Goal: Task Accomplishment & Management: Complete application form

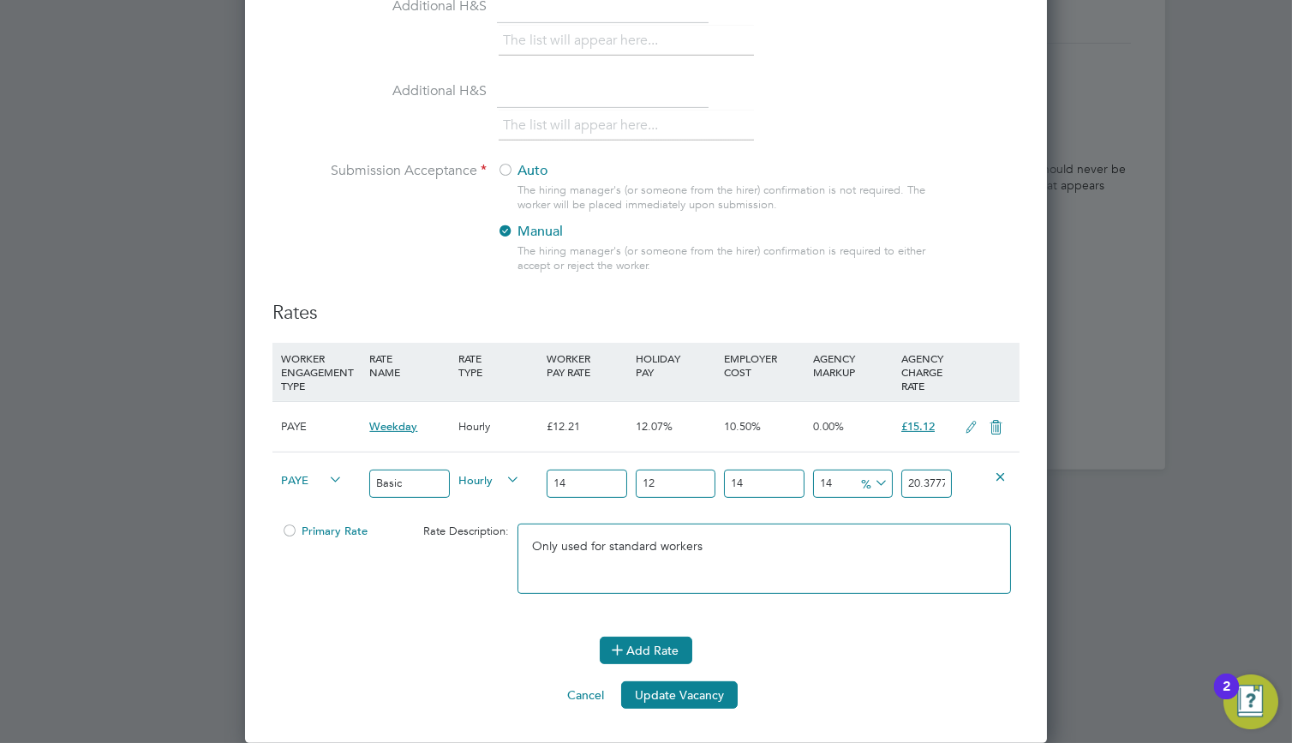
click at [670, 656] on button "Add Rate" at bounding box center [646, 650] width 93 height 27
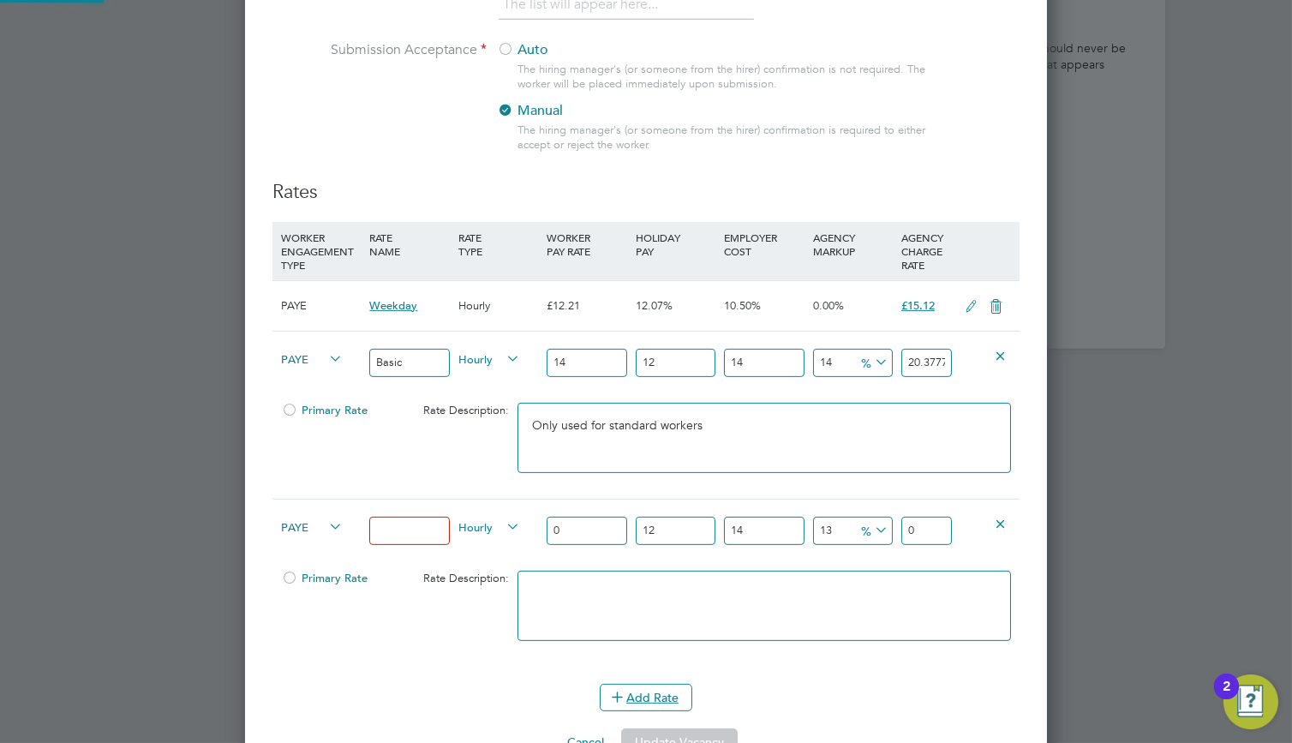
scroll to position [1933, 0]
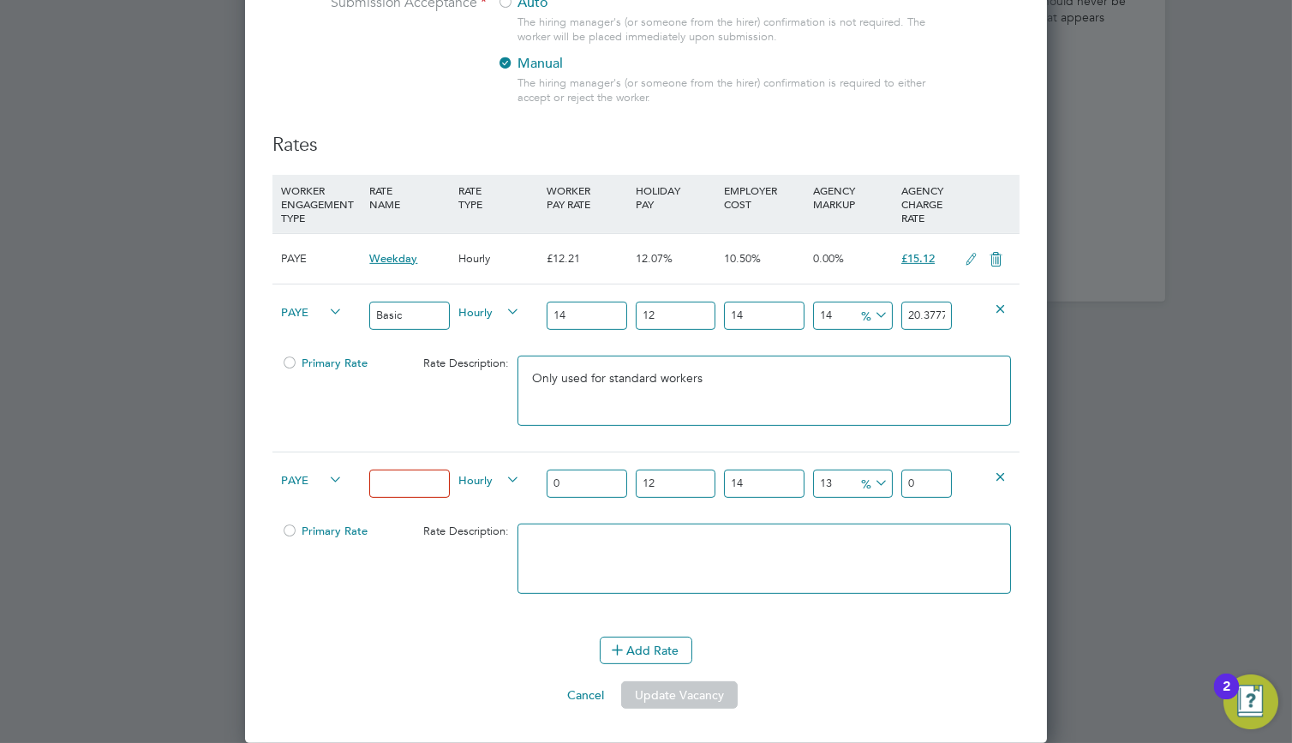
click at [397, 481] on input at bounding box center [409, 484] width 80 height 28
type input "Overtime"
click at [596, 488] on input "0" at bounding box center [587, 484] width 80 height 28
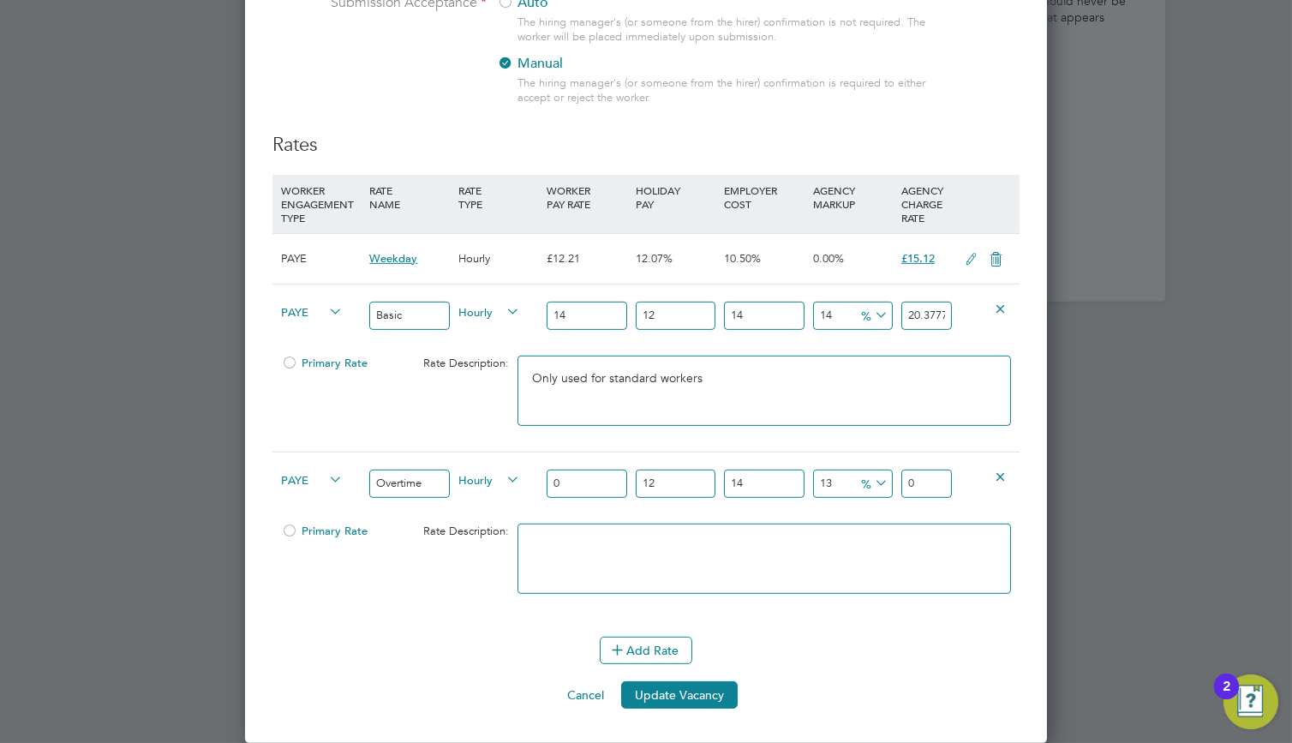
click at [596, 488] on input "0" at bounding box center [587, 484] width 80 height 28
type input "8"
type input "11.542272"
type input "1"
type input "1.442784"
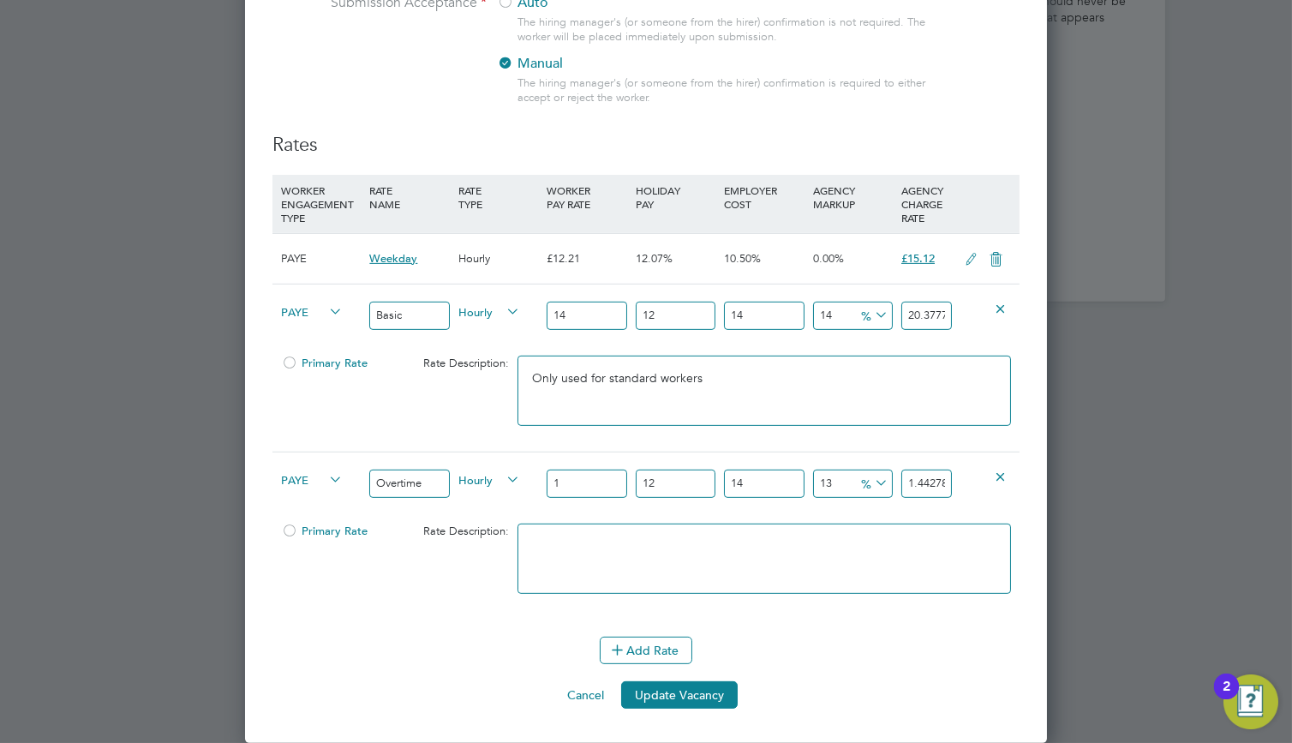
type input "18"
type input "25.970112"
type input "18"
click at [652, 653] on button "Add Rate" at bounding box center [646, 650] width 93 height 27
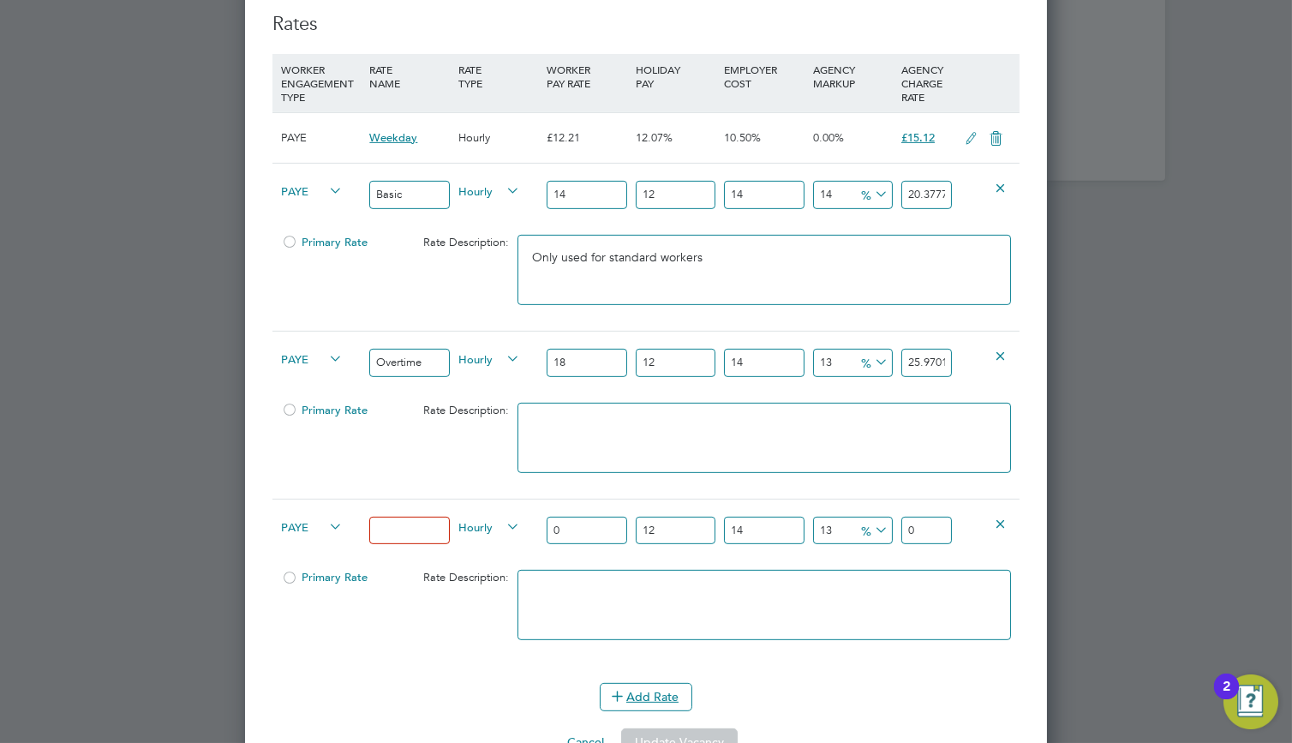
scroll to position [2102, 0]
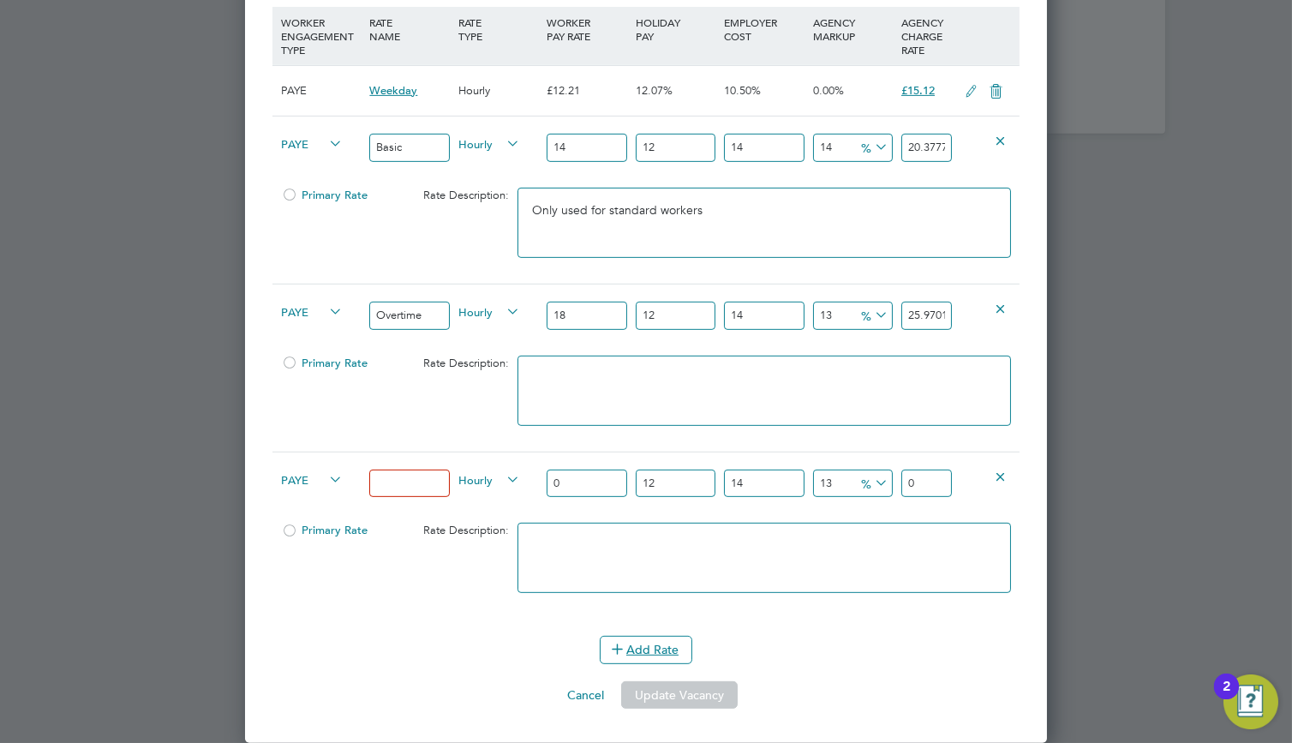
click at [436, 487] on input at bounding box center [409, 484] width 80 height 28
type input "Bank Holiday"
click at [584, 487] on input "0" at bounding box center [587, 484] width 80 height 28
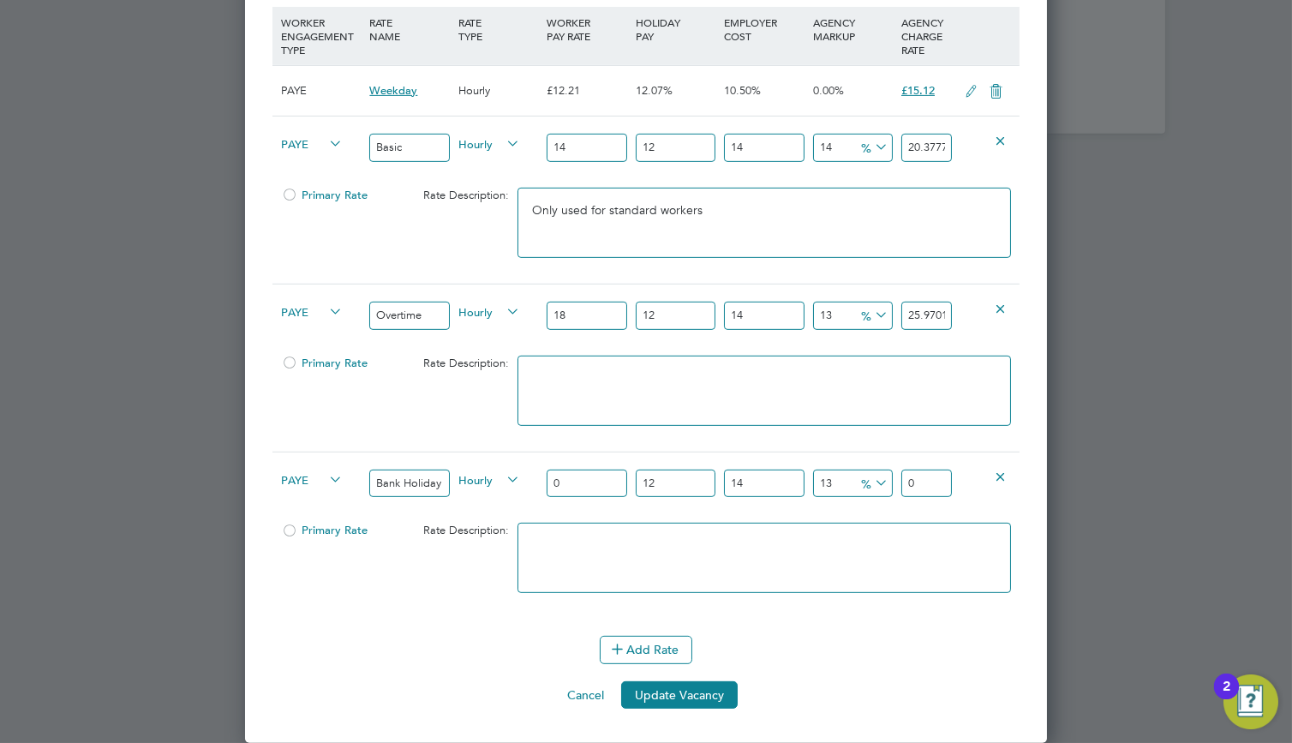
type input "1"
type input "1.442784"
type input "19"
type input "27.412896"
type input "19"
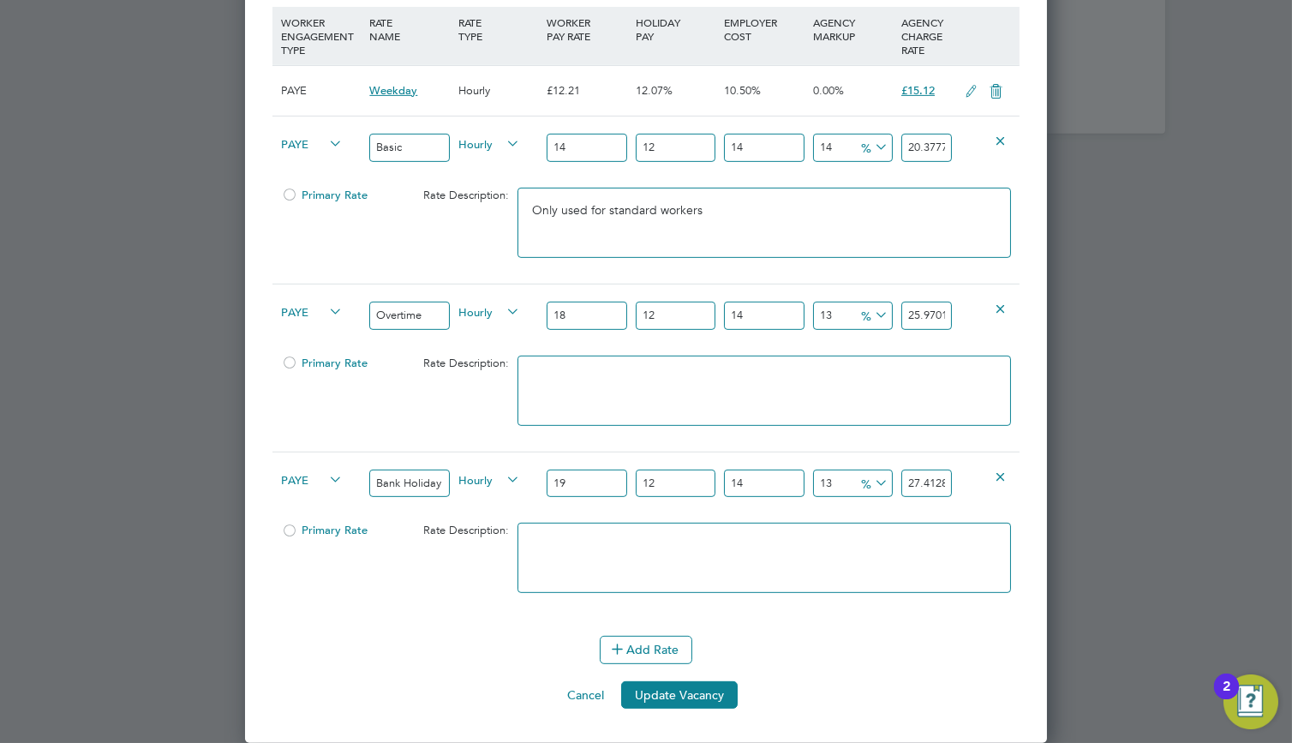
click at [401, 572] on div "Primary Rate Rate Description:" at bounding box center [646, 566] width 747 height 105
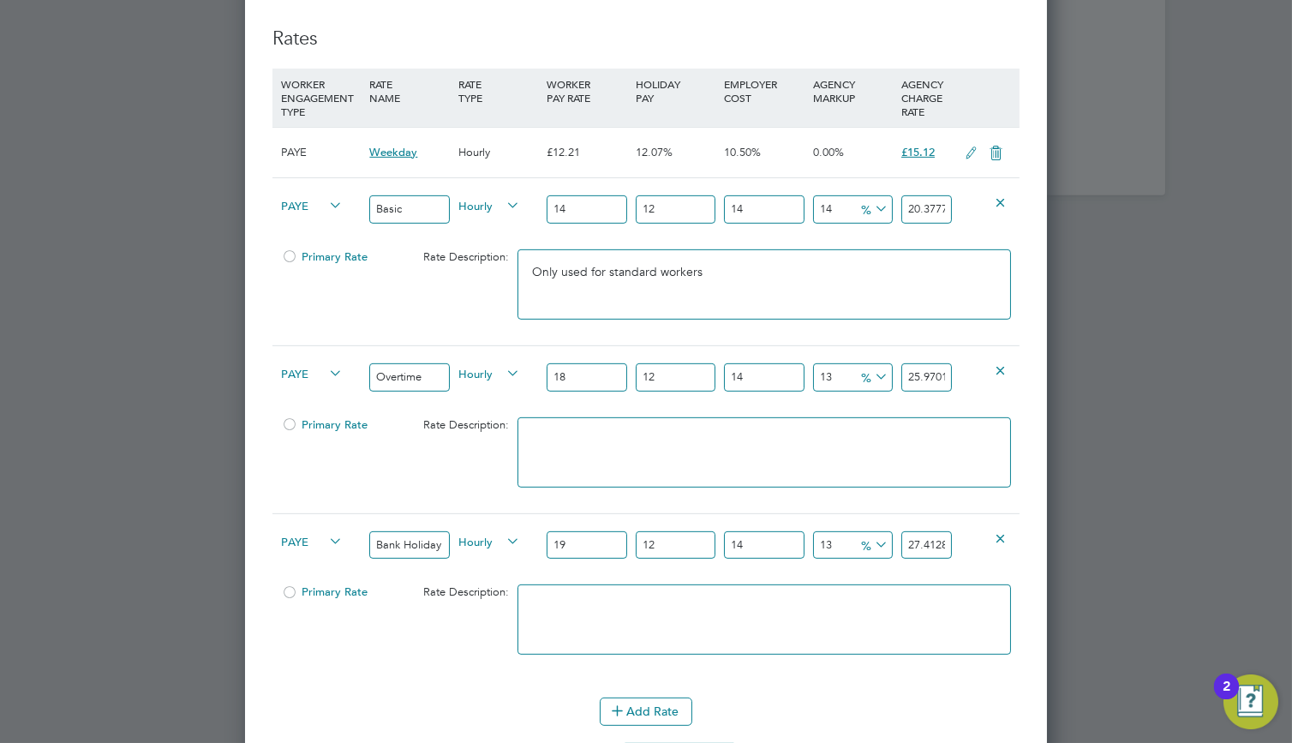
drag, startPoint x: 1010, startPoint y: 544, endPoint x: 1033, endPoint y: 552, distance: 23.6
click at [622, 451] on textarea at bounding box center [765, 453] width 494 height 70
type textarea "Only used when more than 40 hours a week has been worked"
click at [632, 605] on textarea at bounding box center [765, 620] width 494 height 70
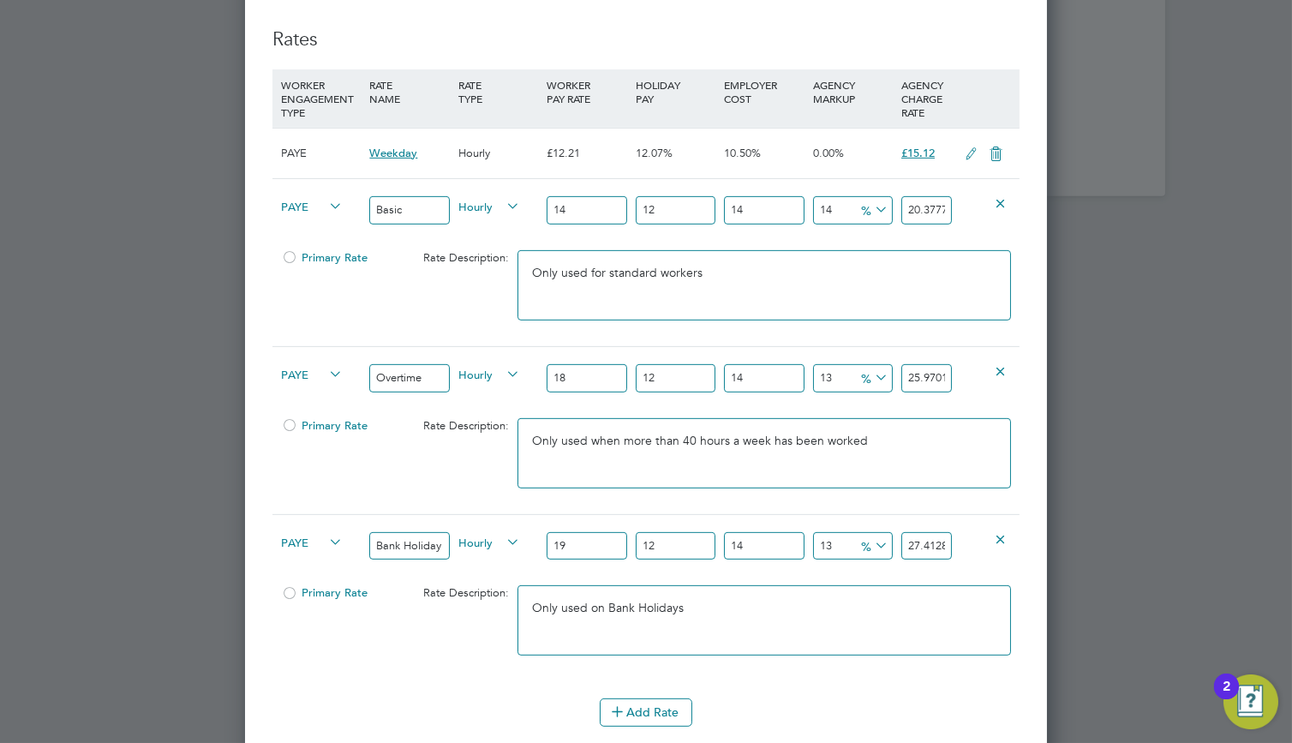
type textarea "Only used on Bank Holidays"
click at [638, 707] on button "Add Rate" at bounding box center [646, 711] width 93 height 27
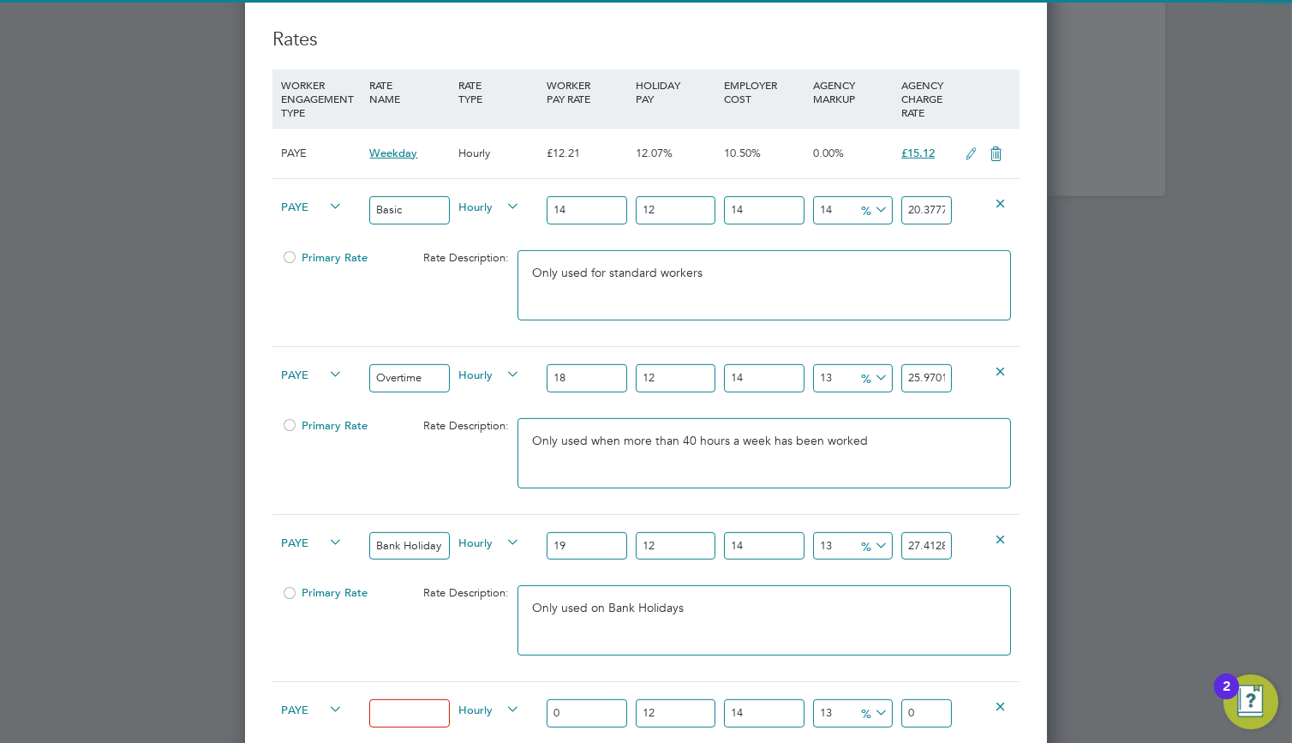
scroll to position [2271, 0]
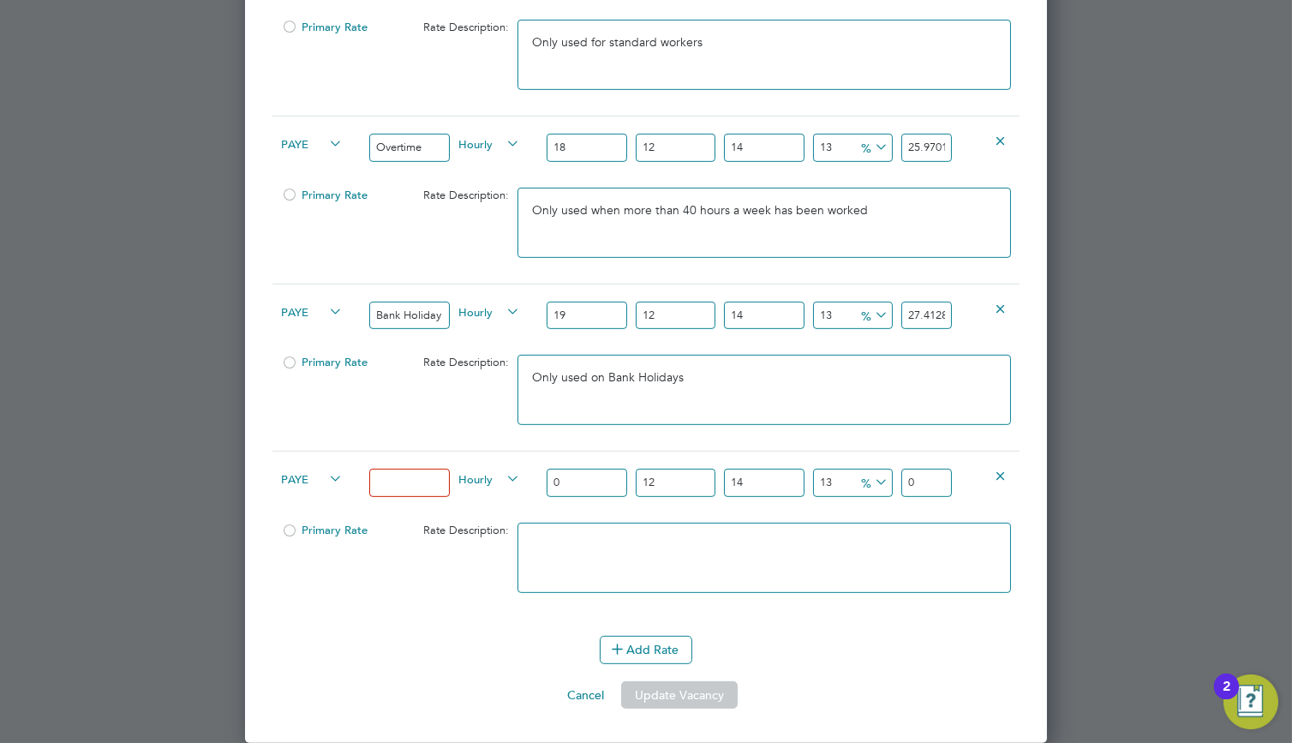
click at [416, 476] on input at bounding box center [409, 483] width 80 height 28
type input "S"
click at [1001, 469] on icon at bounding box center [1000, 475] width 13 height 13
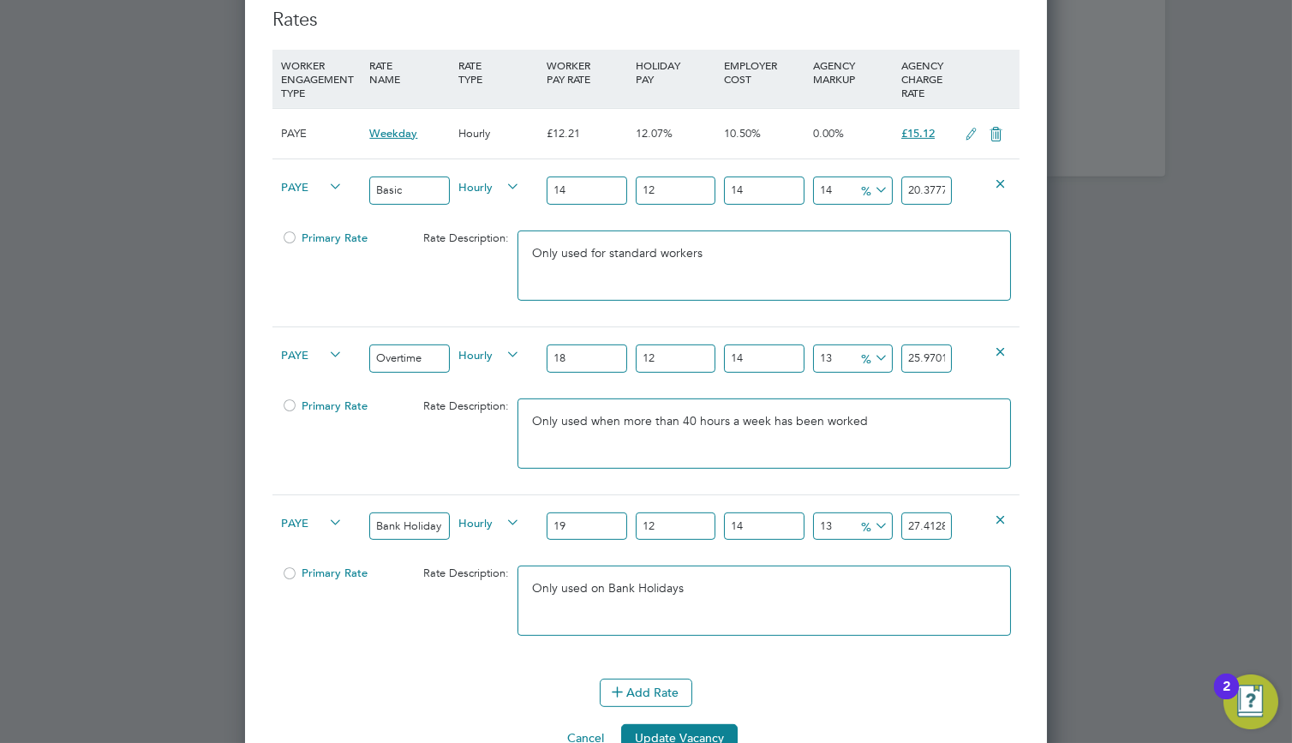
scroll to position [2061, 0]
drag, startPoint x: 1058, startPoint y: 618, endPoint x: 1067, endPoint y: 638, distance: 22.6
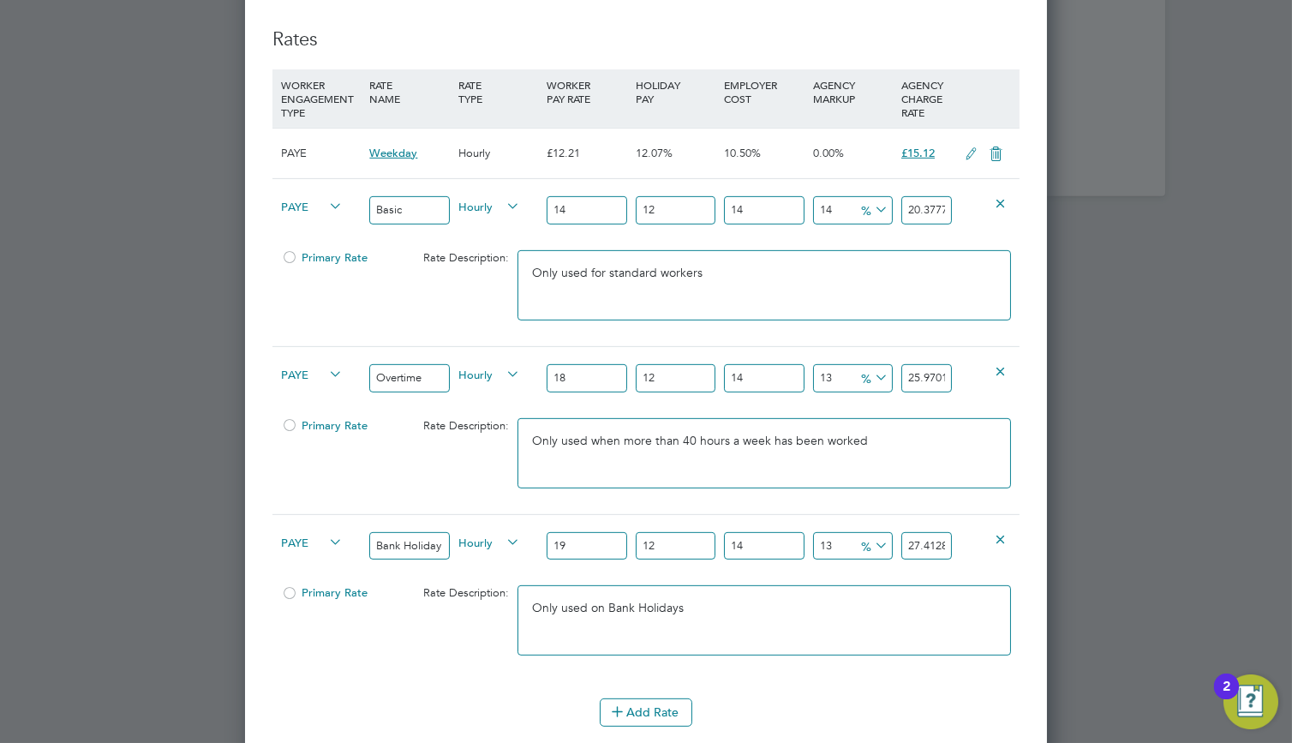
scroll to position [2039, 0]
click at [640, 706] on button "Add Rate" at bounding box center [646, 711] width 93 height 27
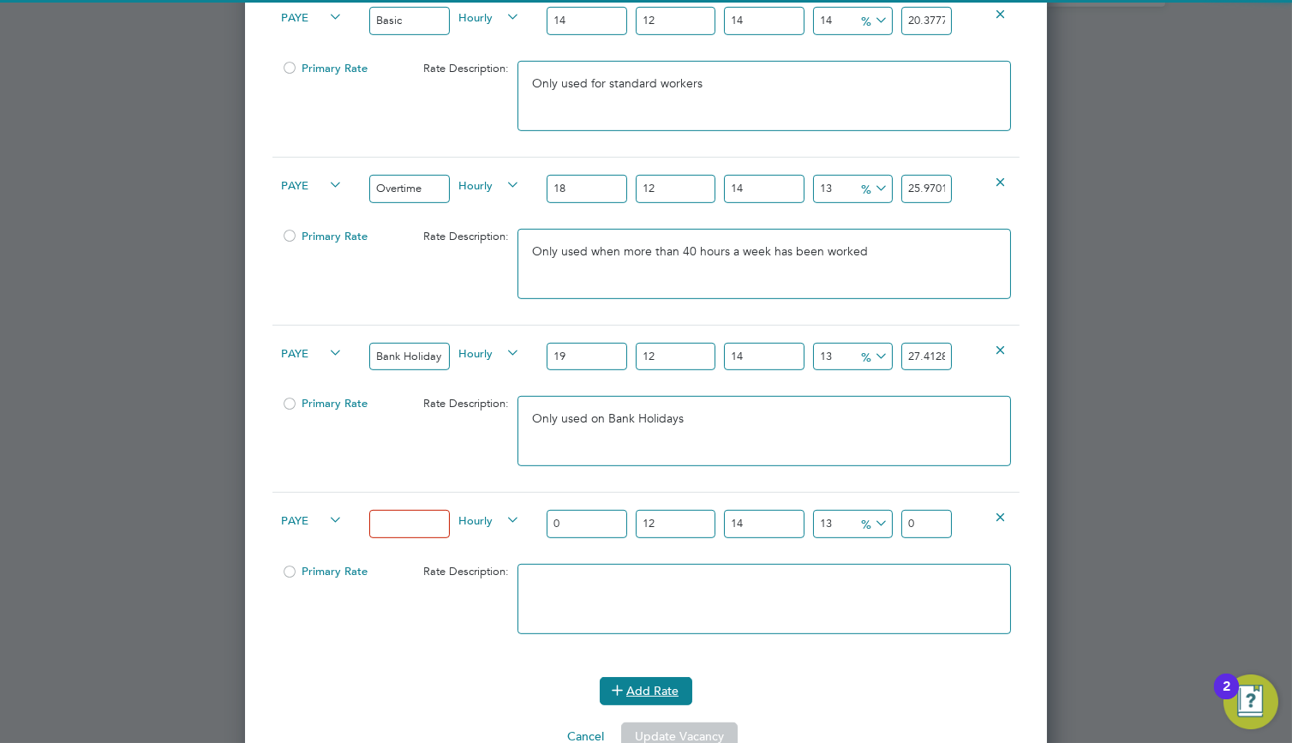
scroll to position [2271, 0]
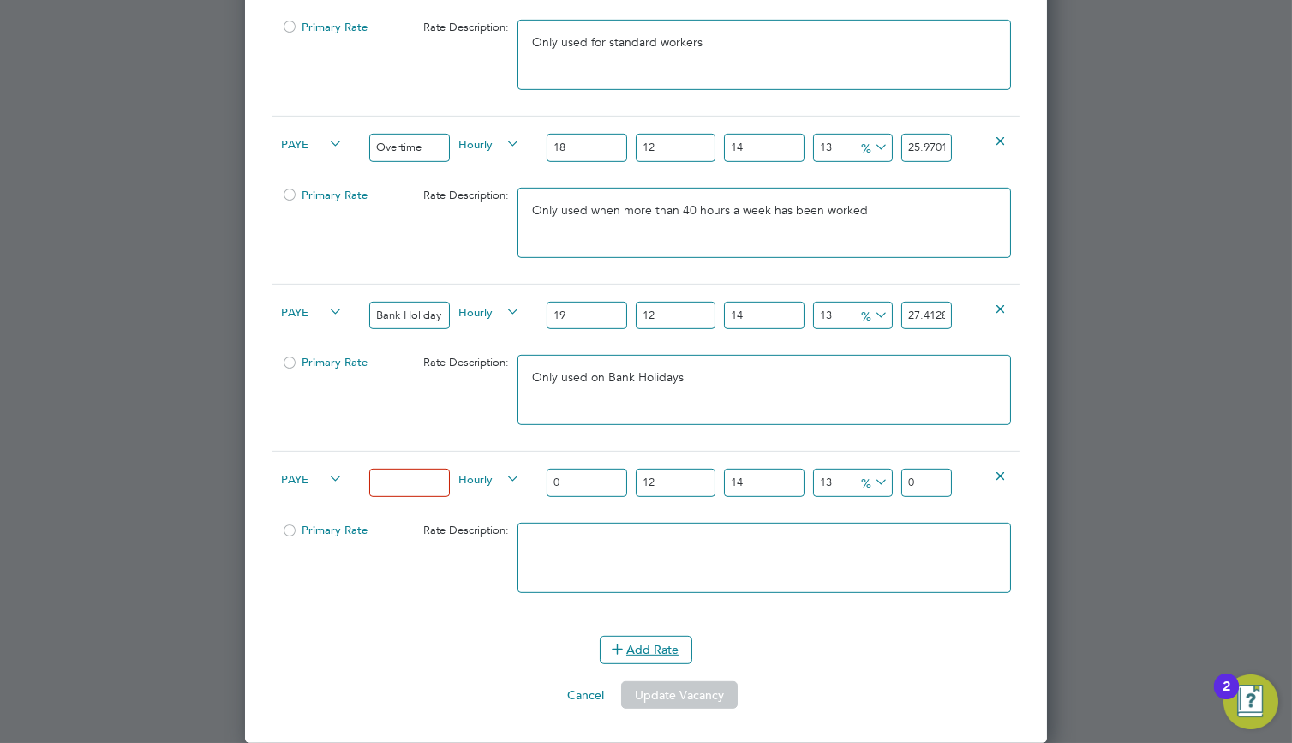
click at [423, 477] on input at bounding box center [409, 483] width 80 height 28
type input "Sick"
click at [414, 518] on div "Rate Description:" at bounding box center [454, 530] width 118 height 33
click at [309, 477] on span "PAYE" at bounding box center [312, 478] width 62 height 19
click at [314, 495] on li "PAYE" at bounding box center [360, 500] width 173 height 21
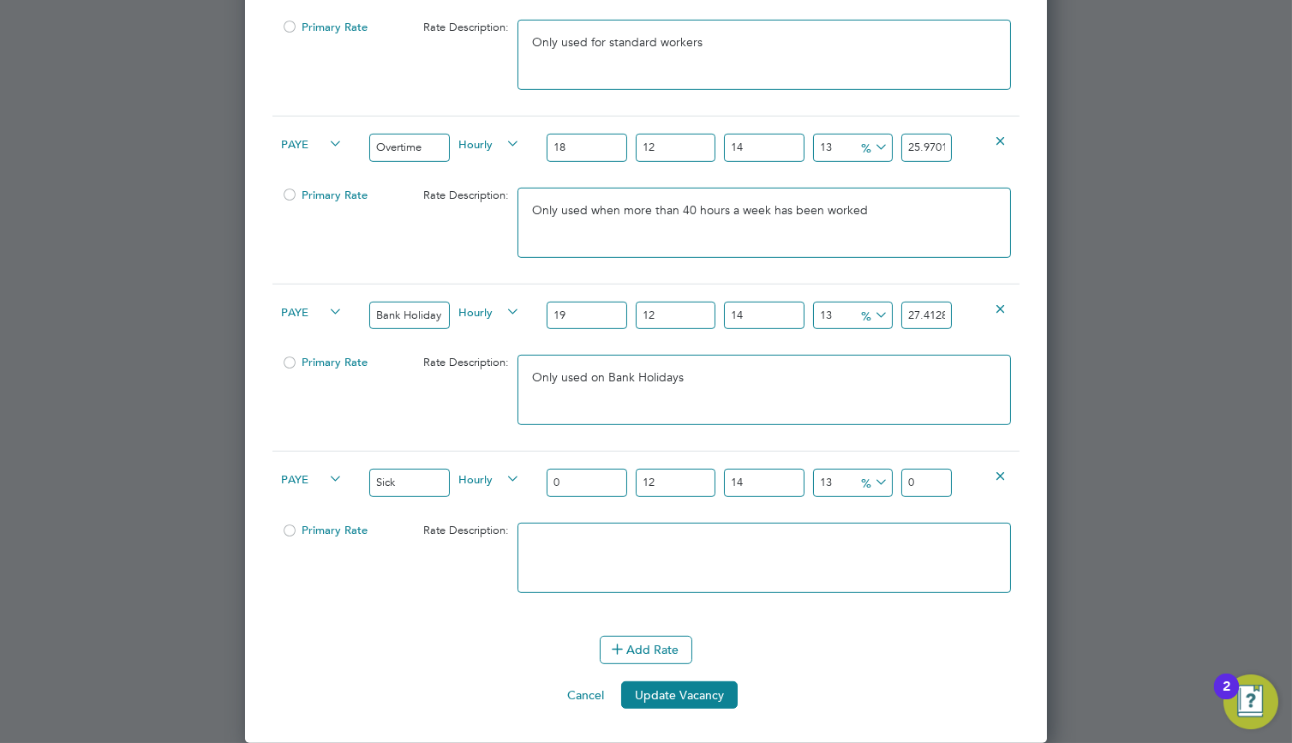
click at [999, 473] on icon at bounding box center [1000, 475] width 13 height 13
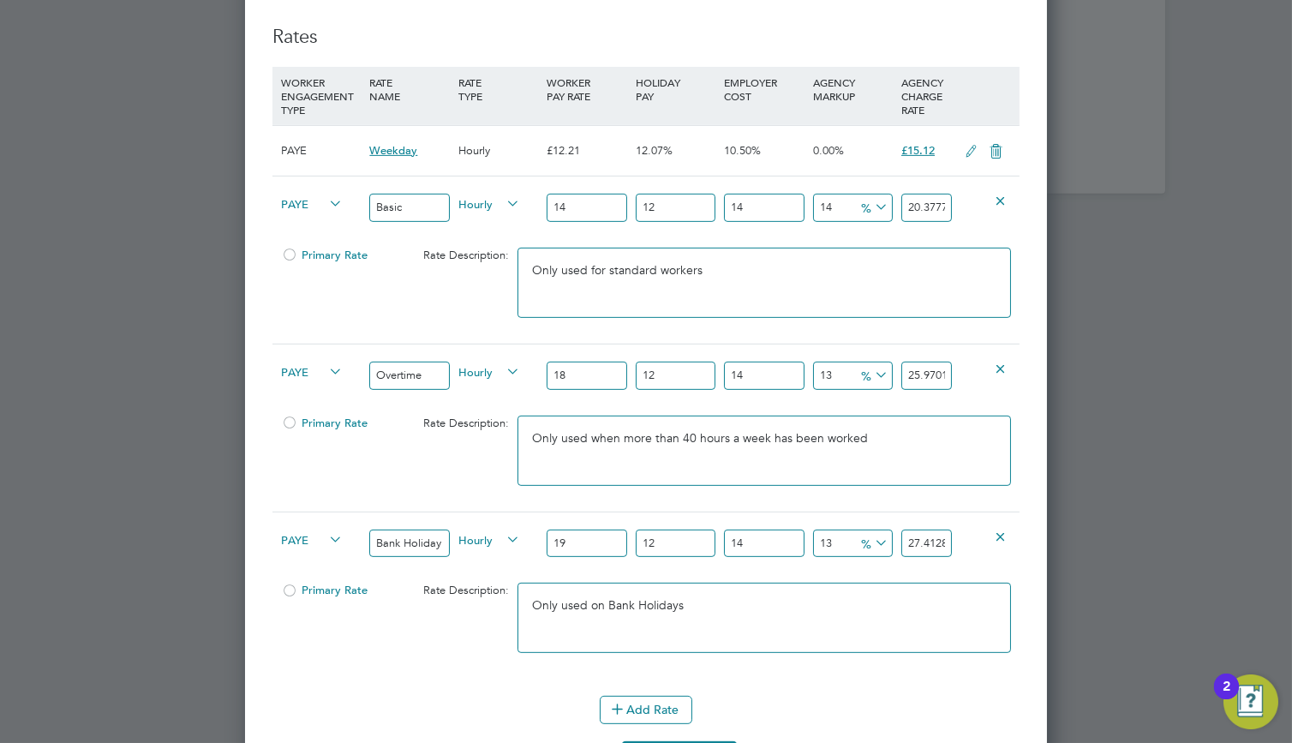
scroll to position [2040, 0]
drag, startPoint x: 1083, startPoint y: 480, endPoint x: 1106, endPoint y: 468, distance: 25.3
click at [637, 708] on button "Add Rate" at bounding box center [646, 710] width 93 height 27
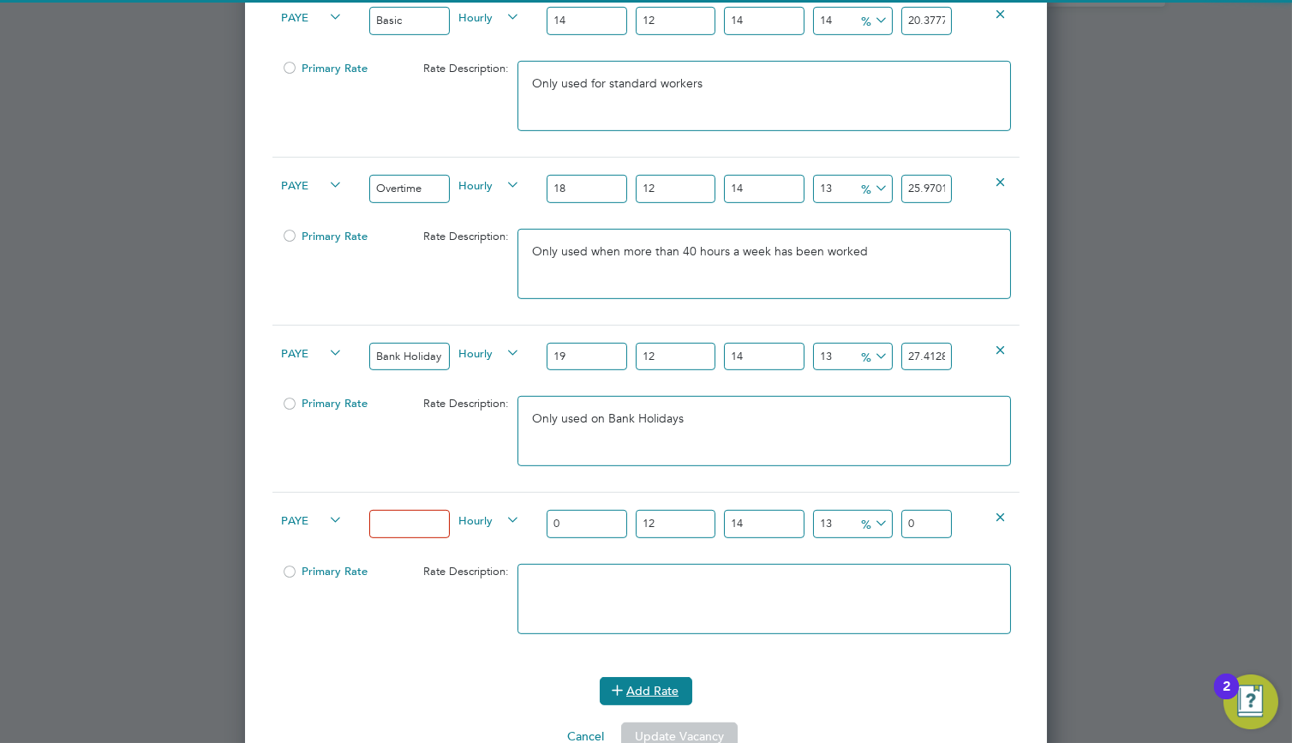
scroll to position [2271, 0]
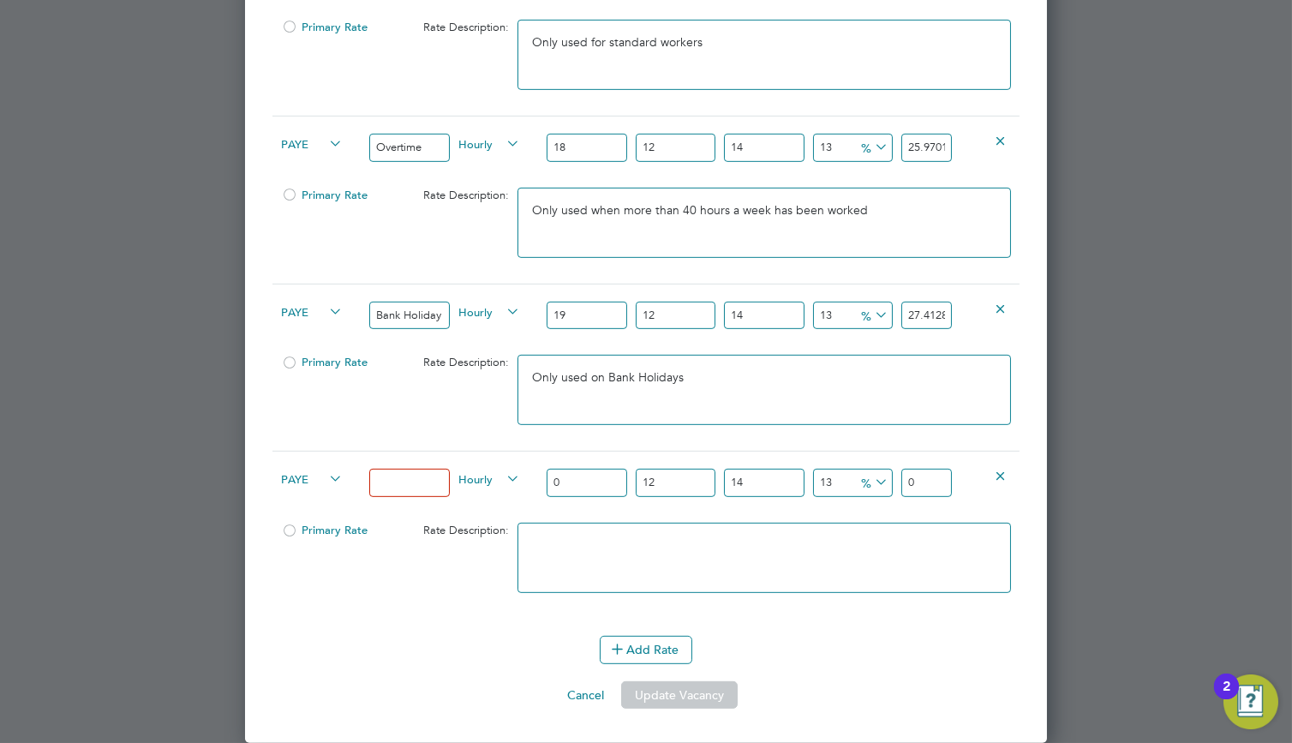
click at [426, 483] on input at bounding box center [409, 483] width 80 height 28
type input "Sick"
click at [405, 510] on div "Sick" at bounding box center [409, 483] width 88 height 63
click at [310, 479] on span "PAYE" at bounding box center [312, 478] width 62 height 19
click at [313, 494] on li "PAYE" at bounding box center [360, 500] width 173 height 21
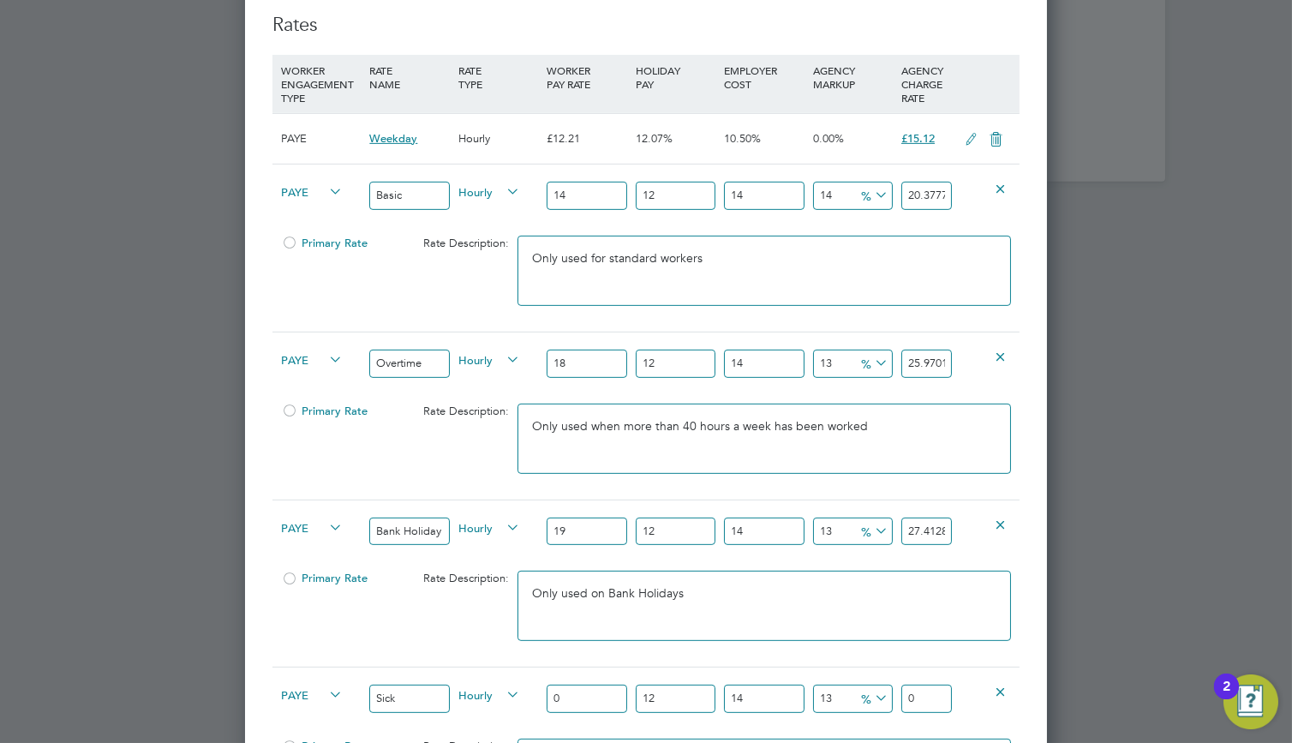
scroll to position [2014, 0]
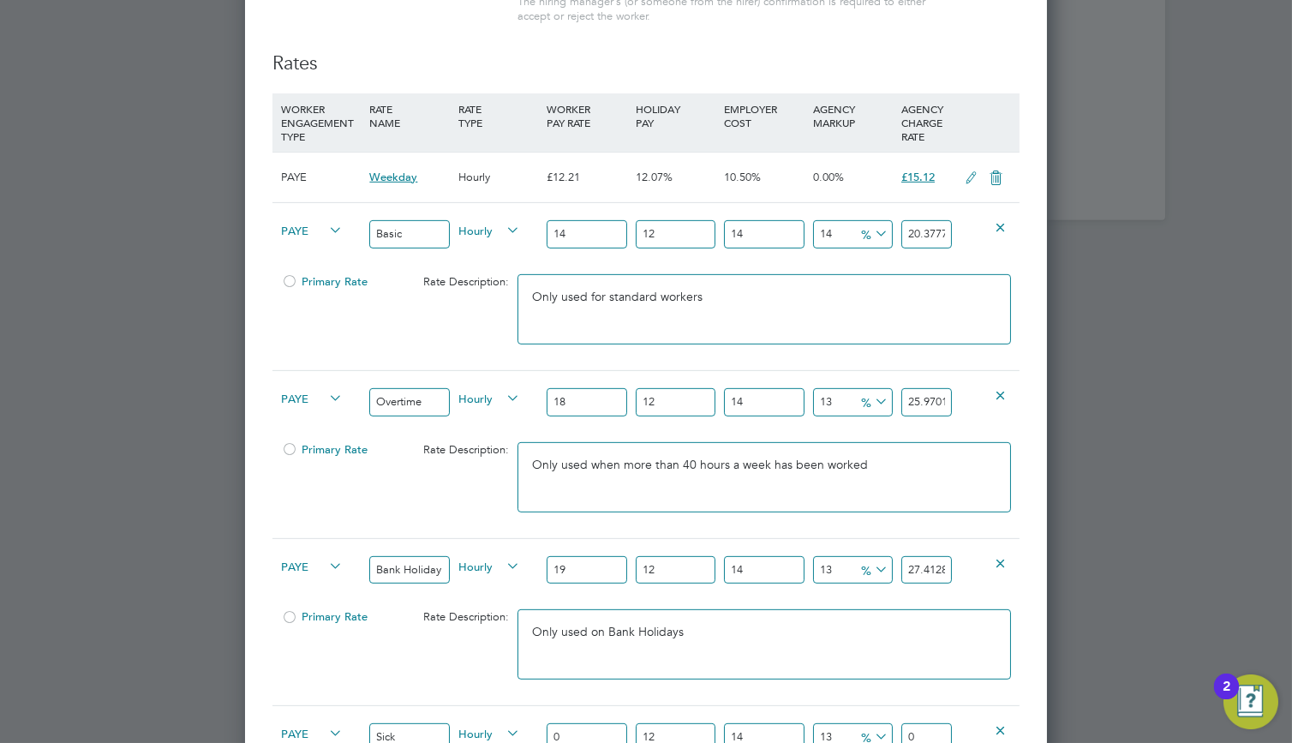
click at [290, 282] on div at bounding box center [289, 286] width 17 height 13
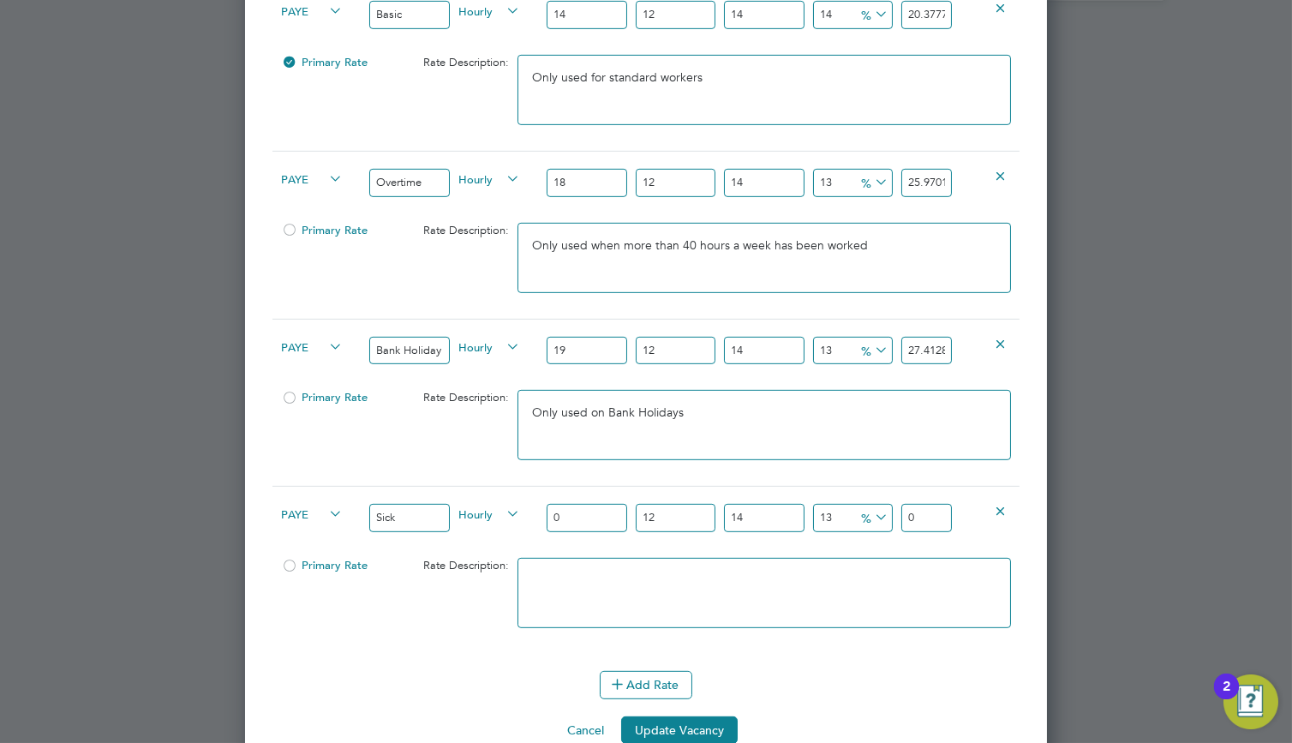
scroll to position [2271, 0]
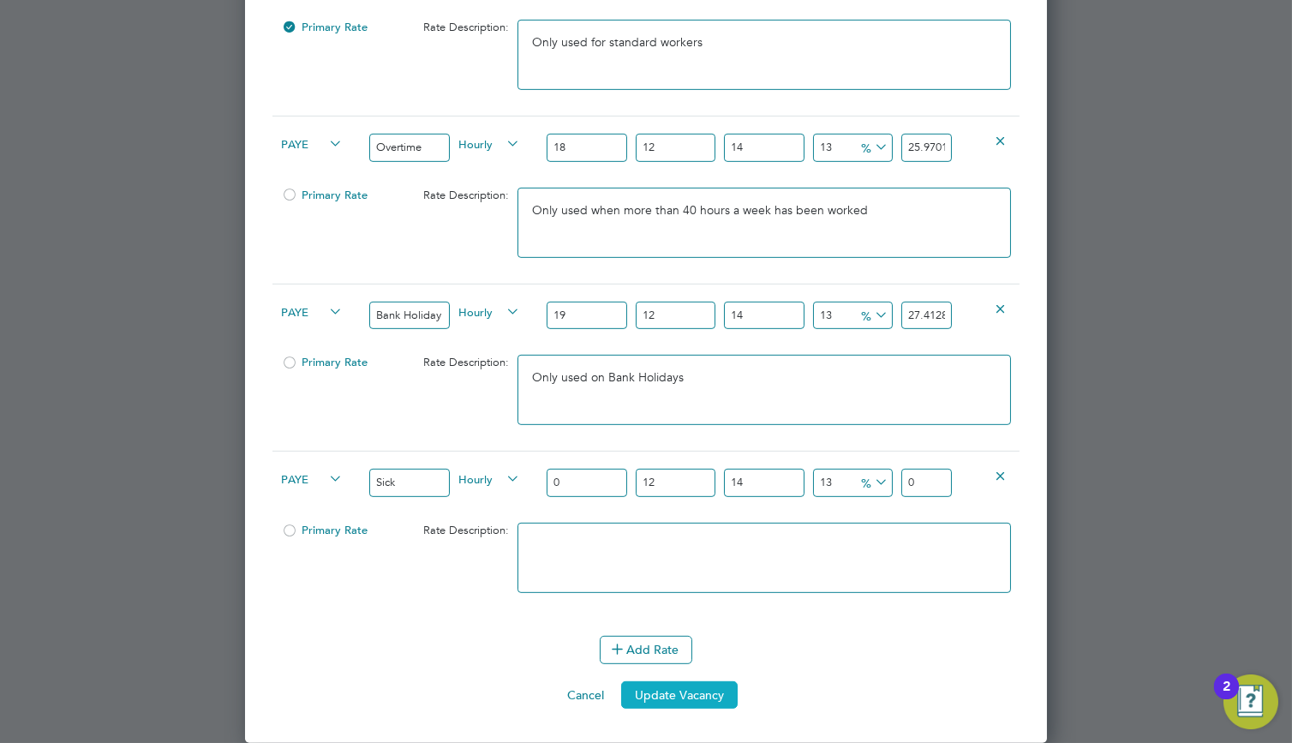
click at [686, 692] on button "Update Vacancy" at bounding box center [679, 694] width 117 height 27
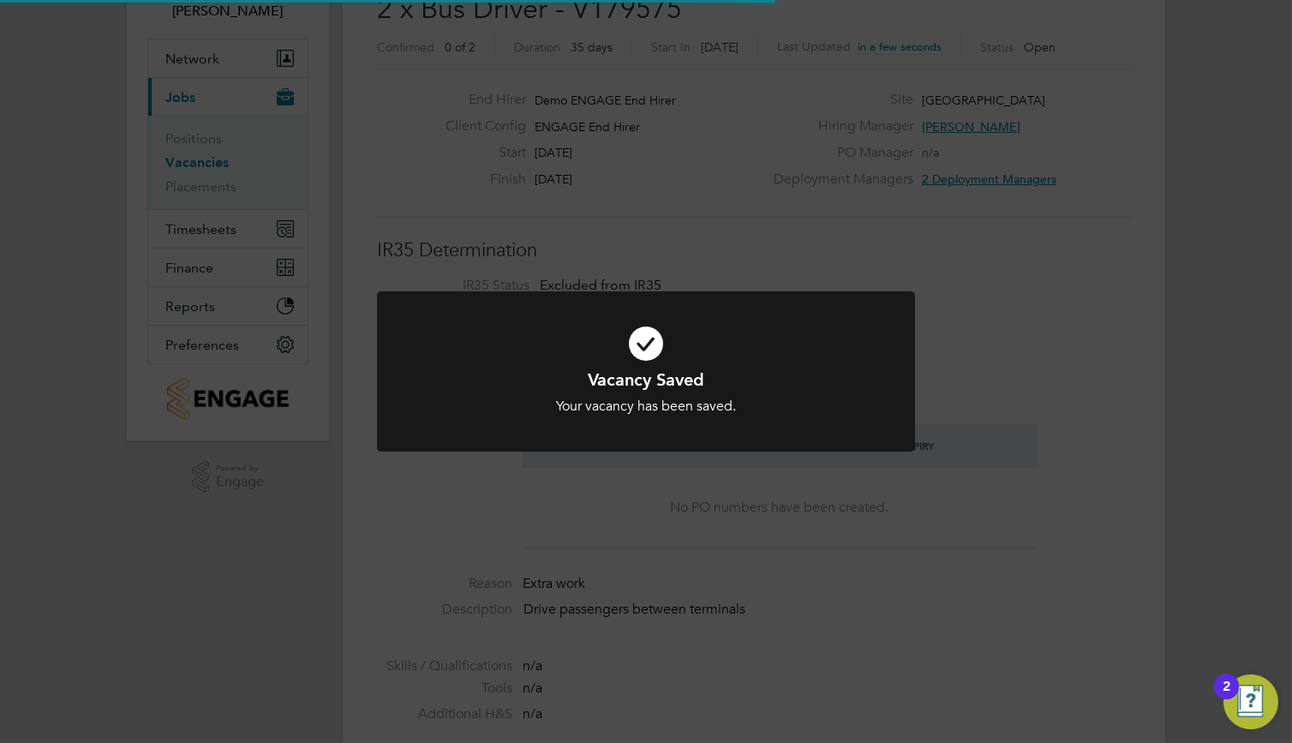
scroll to position [9, 8]
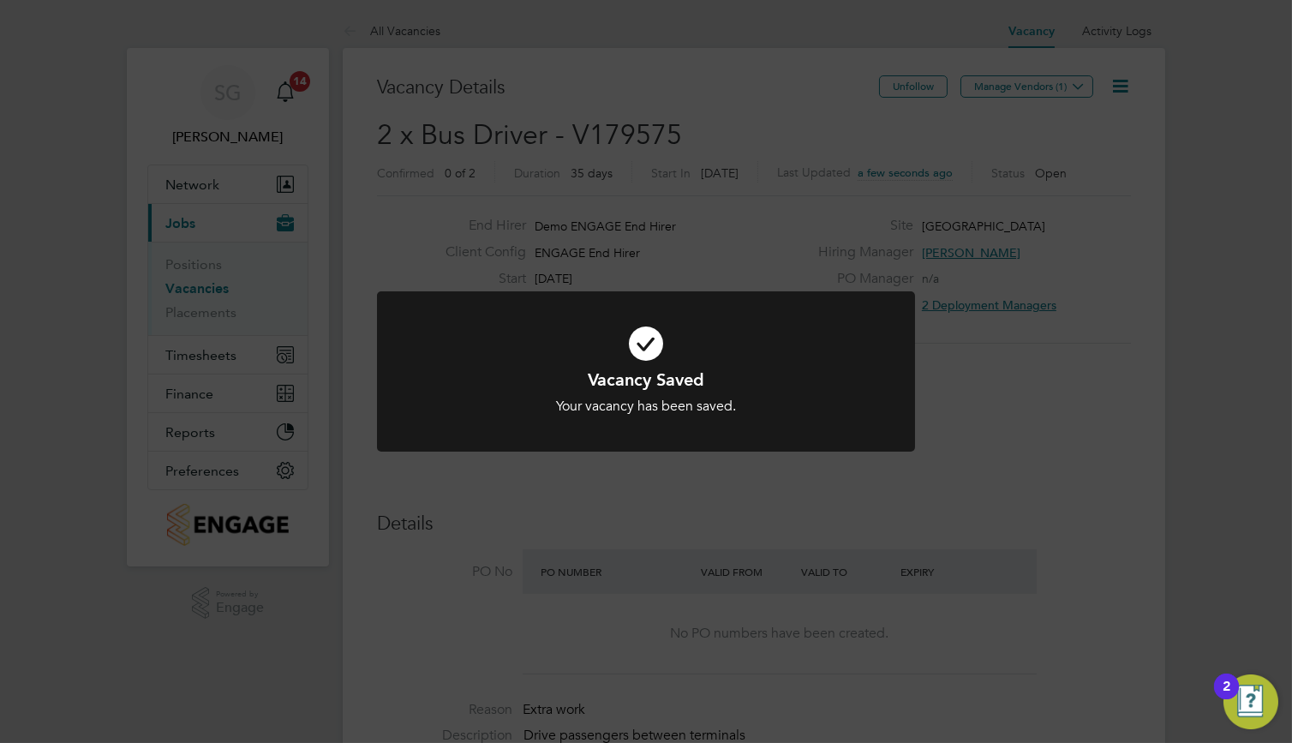
click at [686, 692] on div "Vacancy Saved Your vacancy has been saved. Cancel Okay" at bounding box center [646, 371] width 1292 height 743
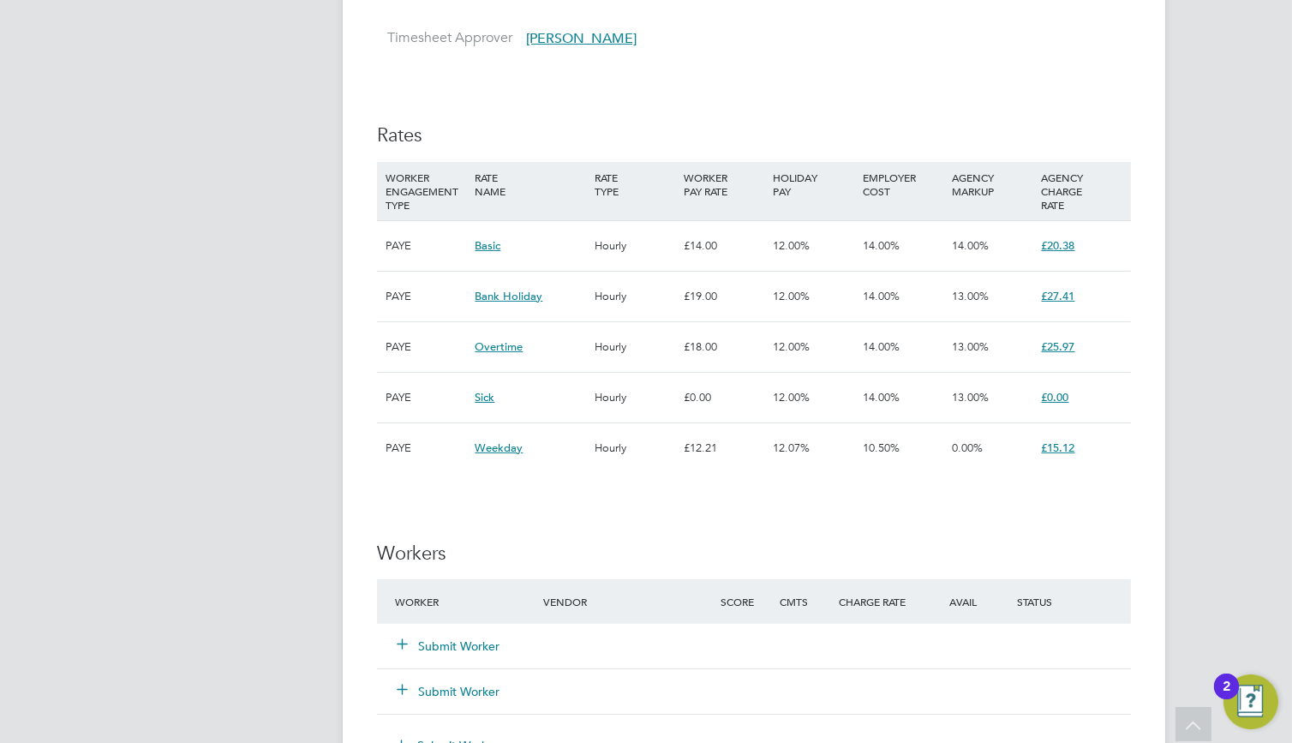
scroll to position [1028, 0]
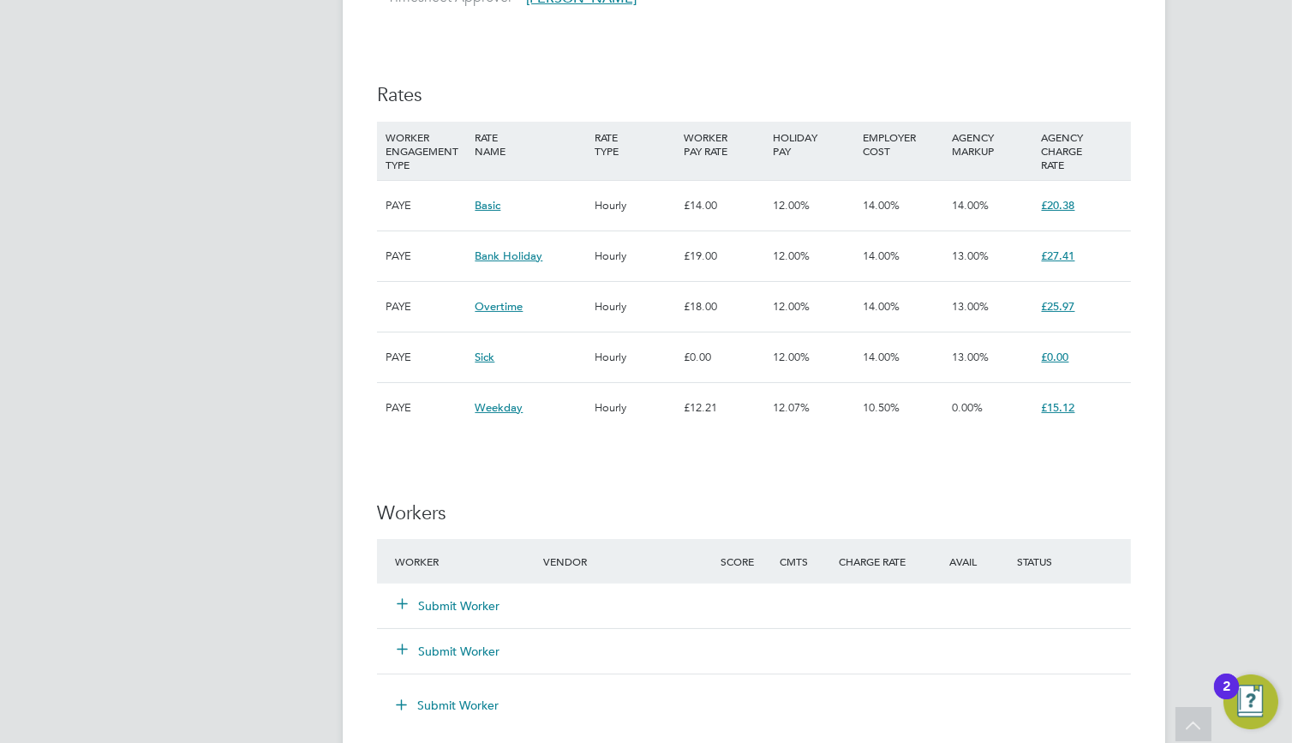
click at [628, 473] on div "IR35 Determination IR35 Status Excluded from IR35 Edit Status Details PO No PO …" at bounding box center [754, 355] width 754 height 2038
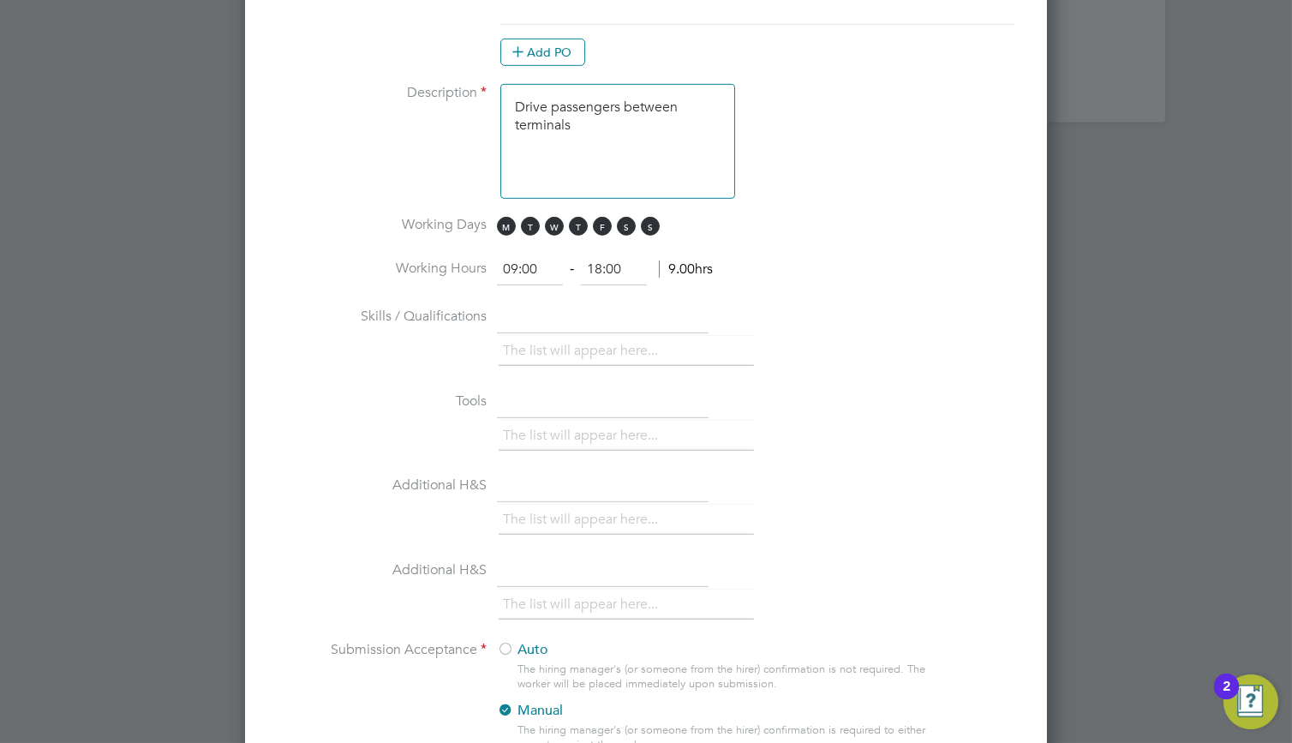
scroll to position [2828, 0]
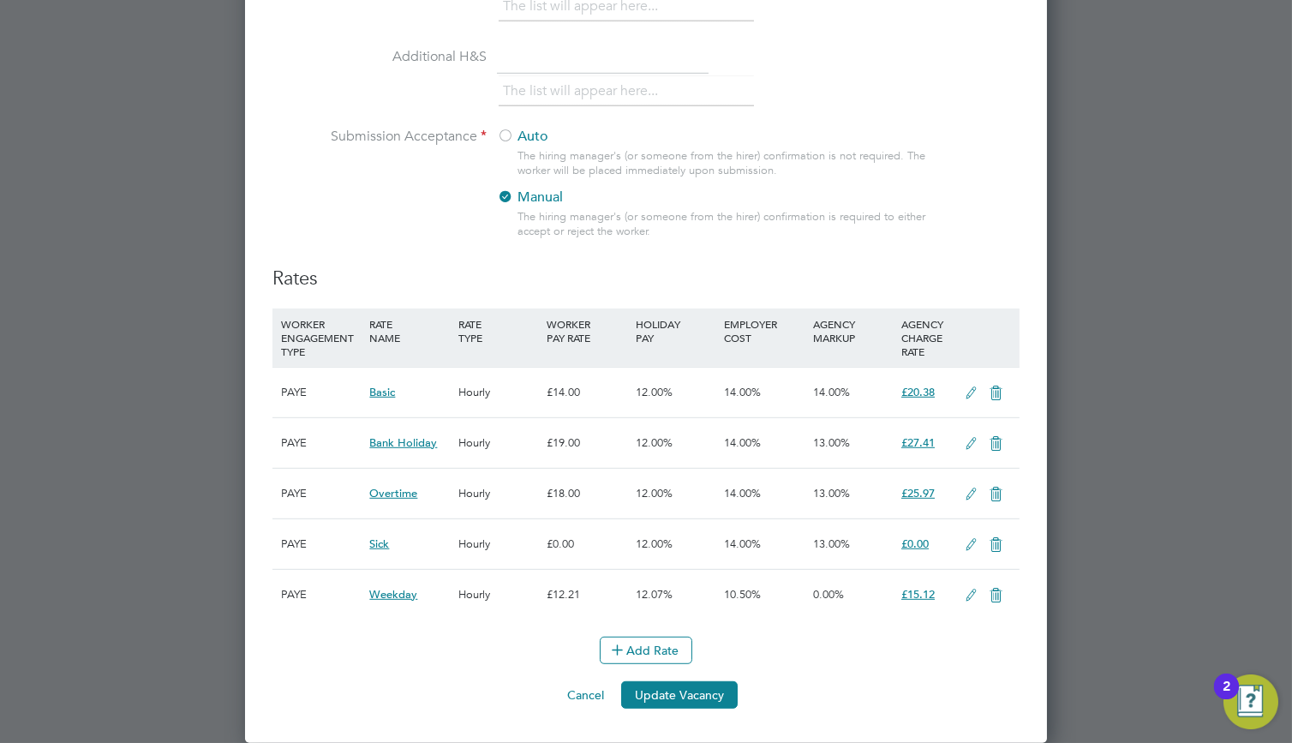
click at [989, 390] on icon at bounding box center [996, 394] width 21 height 14
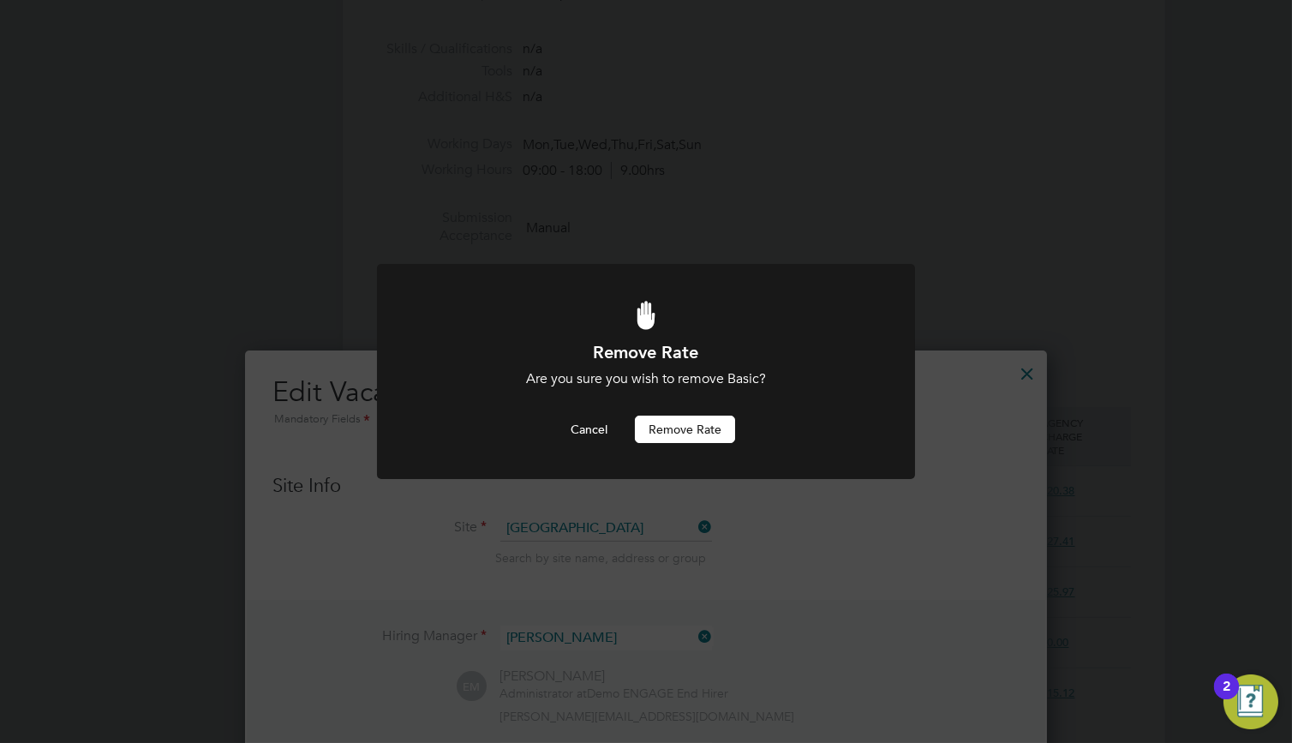
click at [728, 431] on button "Remove rate" at bounding box center [685, 429] width 100 height 27
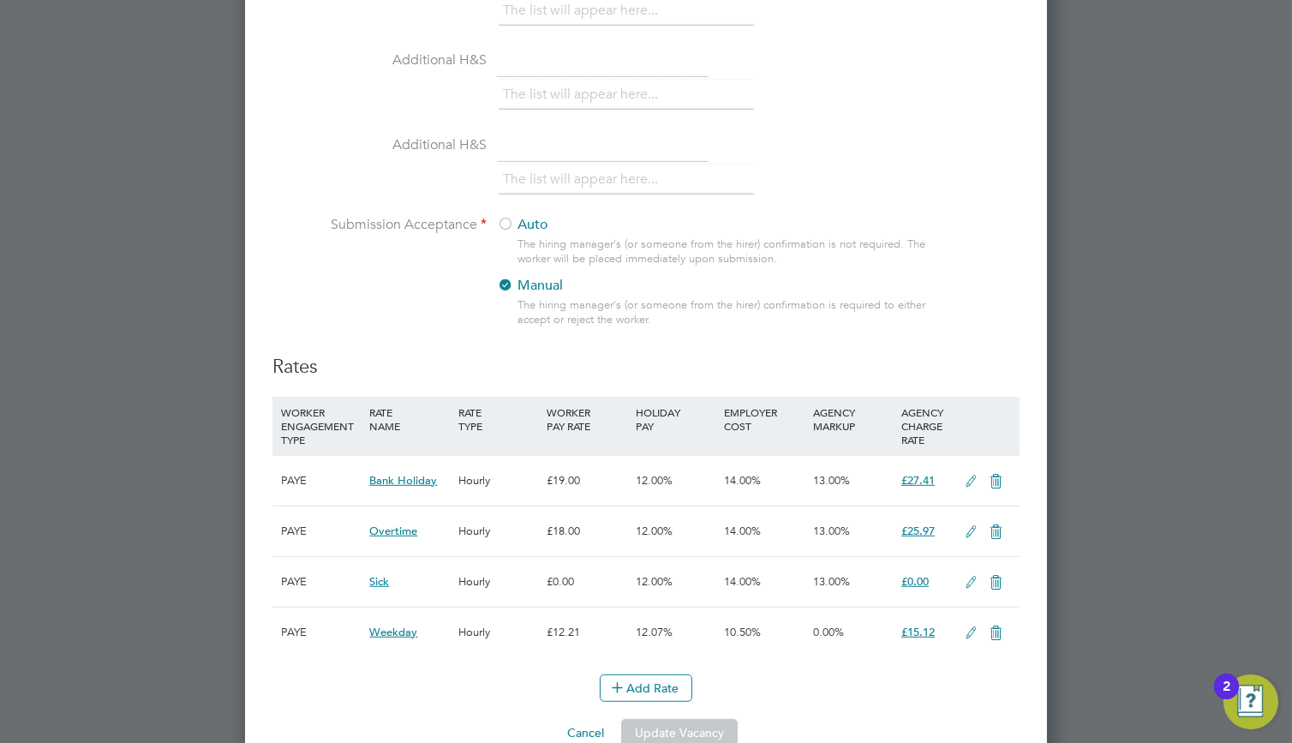
scroll to position [2778, 0]
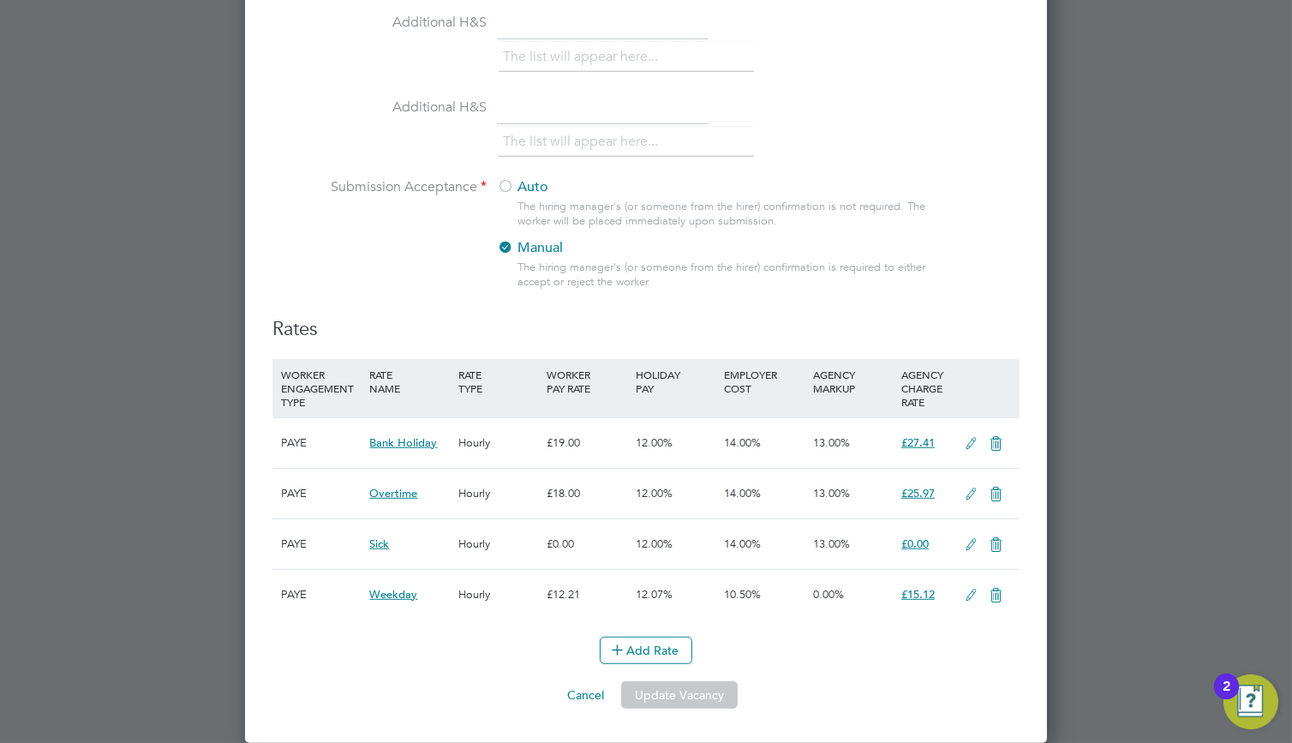
click at [993, 543] on icon at bounding box center [996, 545] width 21 height 14
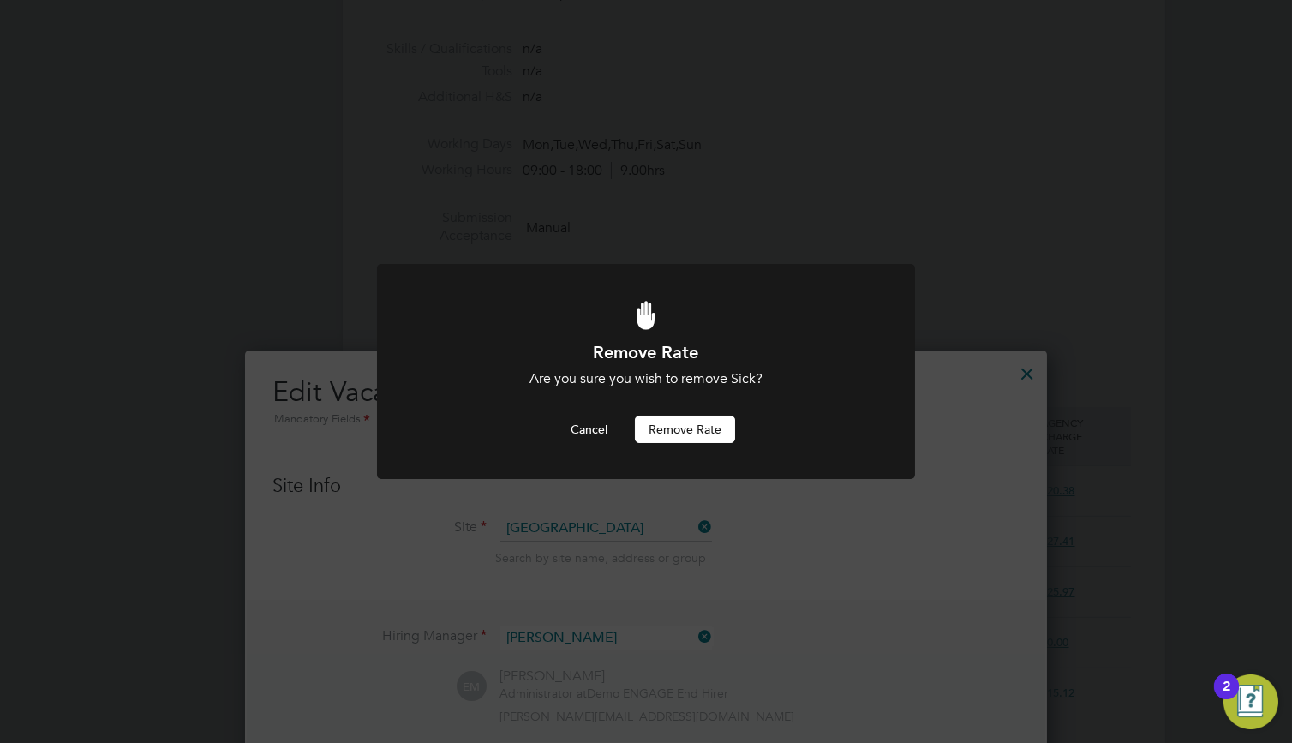
scroll to position [0, 0]
click at [692, 435] on button "Remove rate" at bounding box center [685, 429] width 100 height 27
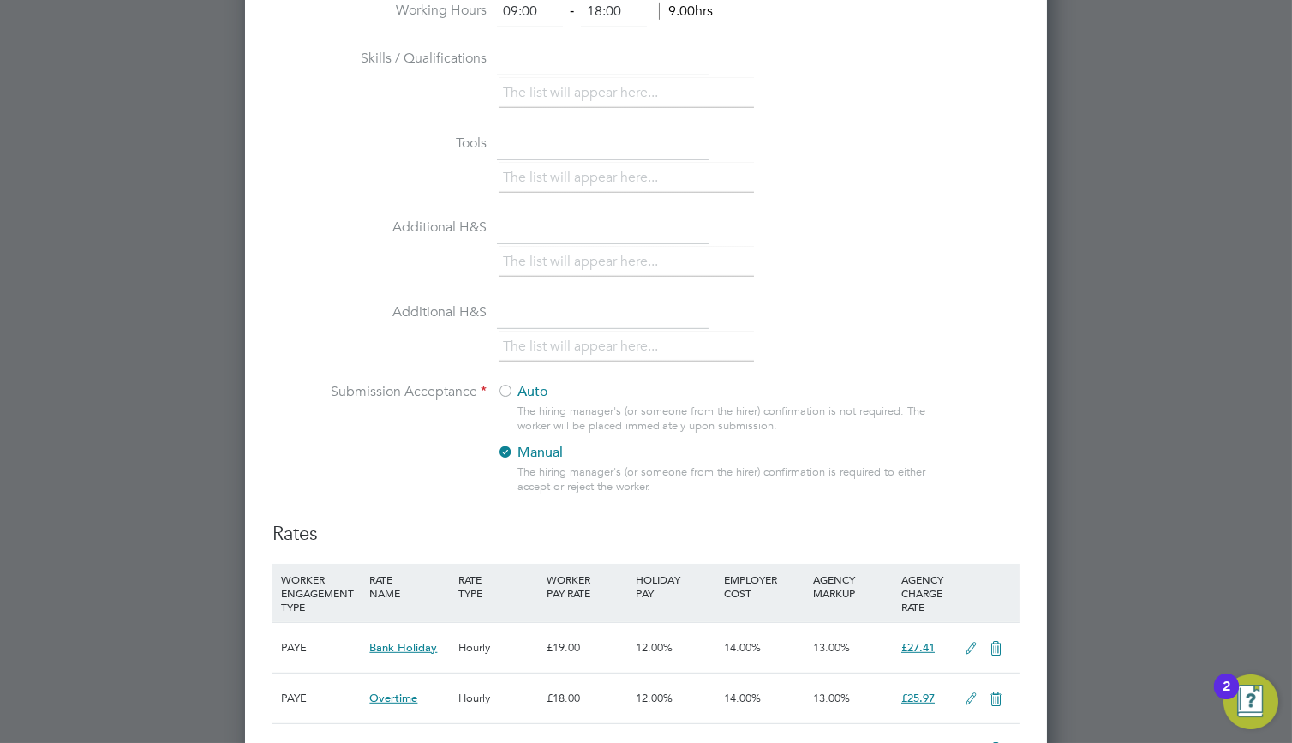
scroll to position [2727, 0]
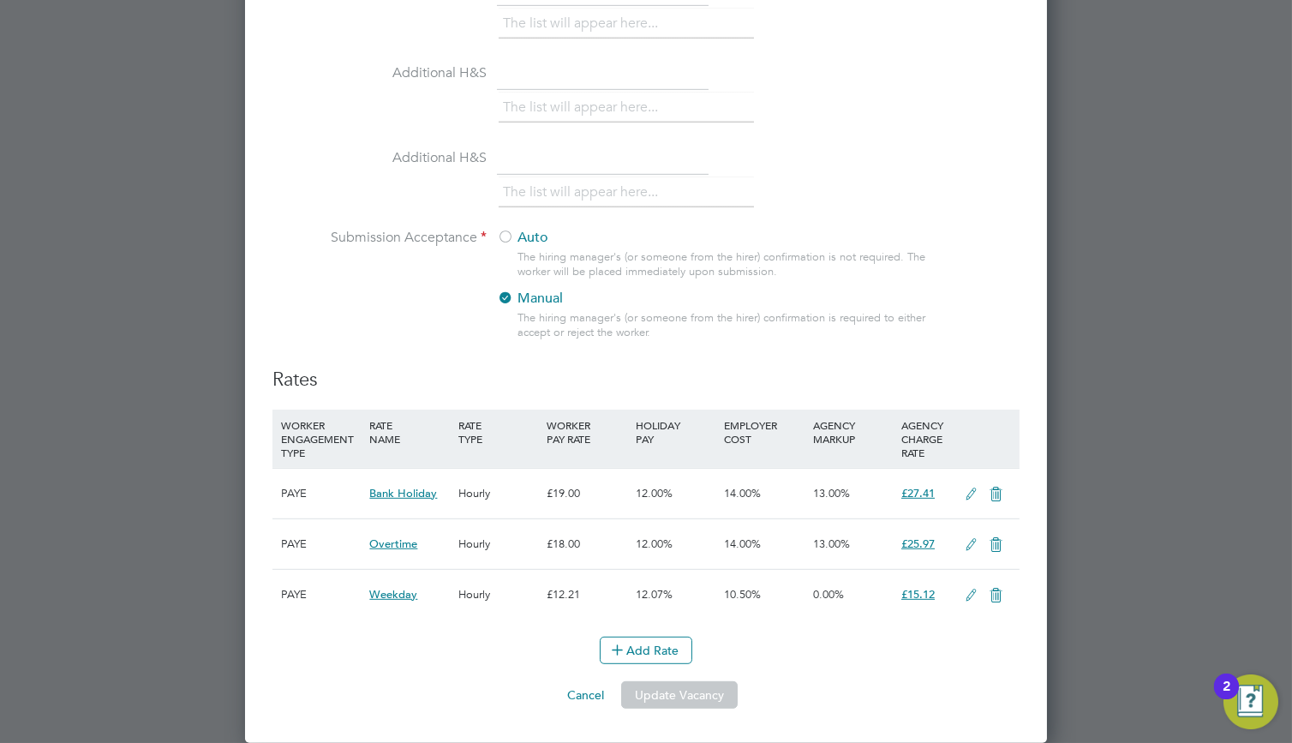
click at [999, 538] on icon at bounding box center [996, 545] width 21 height 14
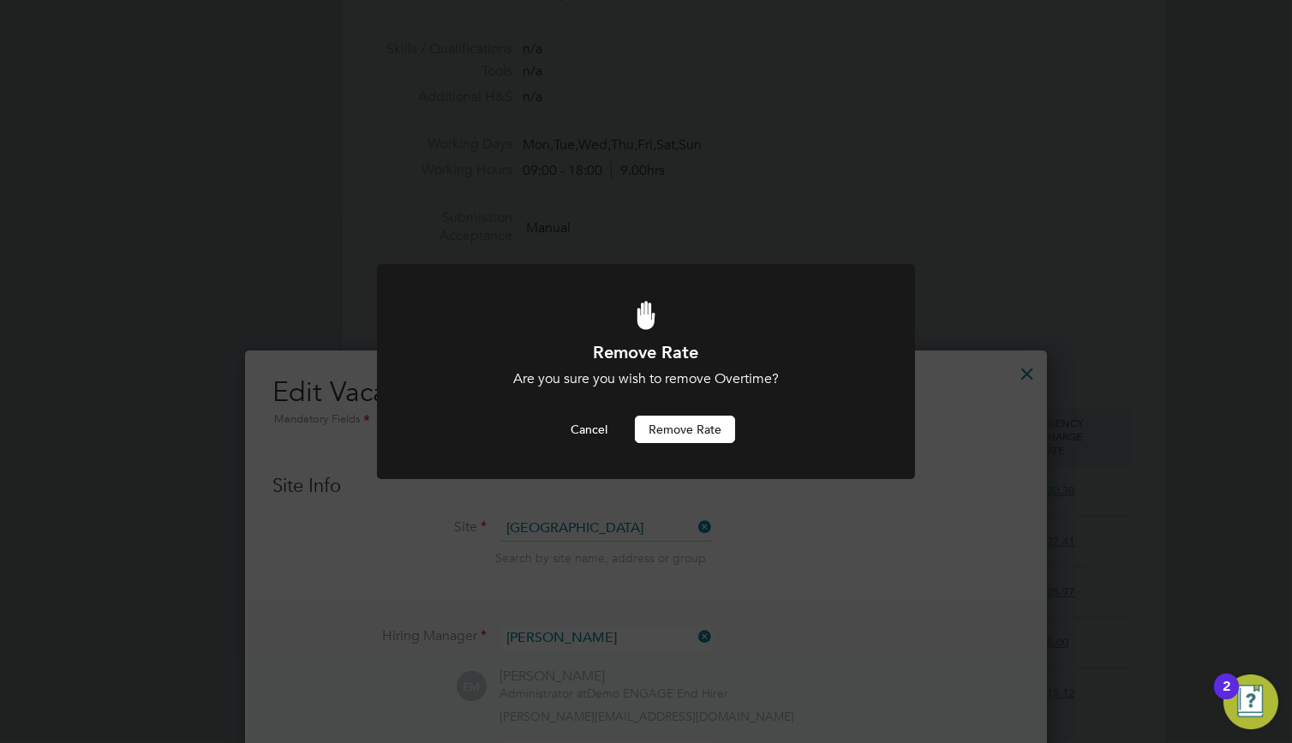
scroll to position [0, 0]
click at [727, 429] on button "Remove rate" at bounding box center [685, 429] width 100 height 27
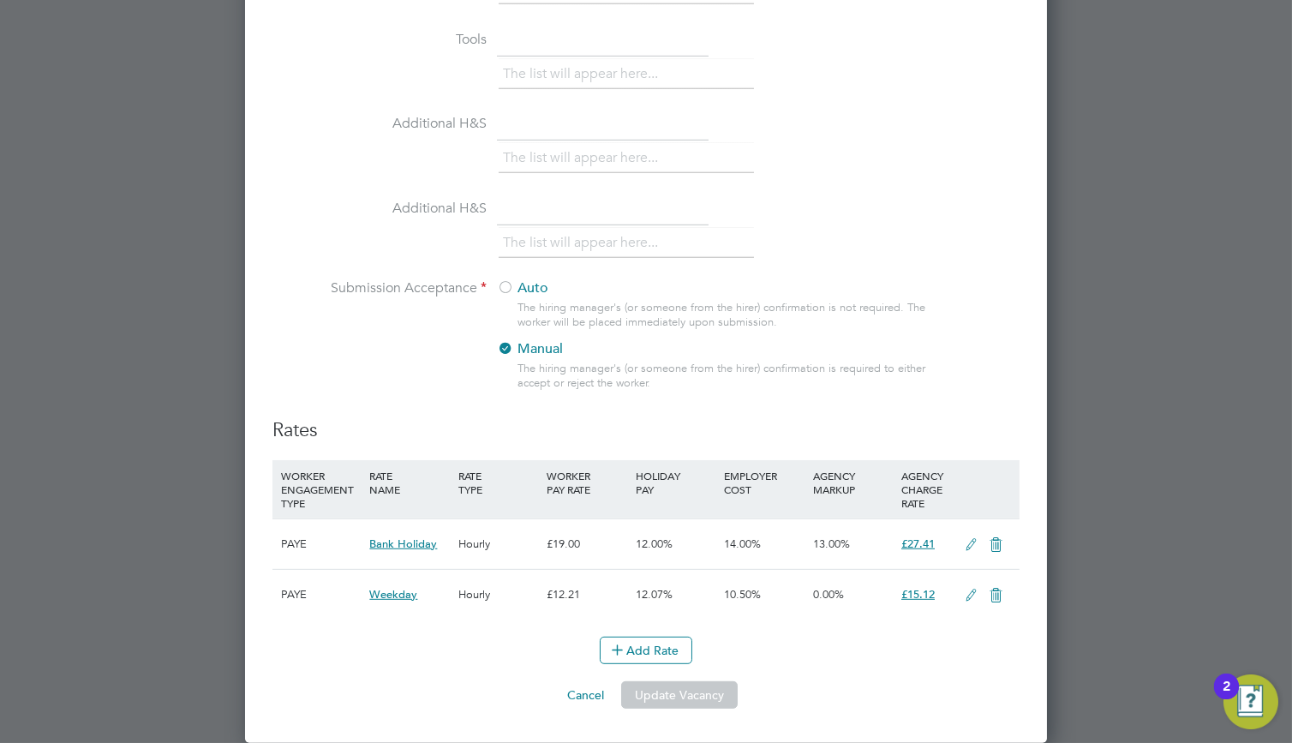
click at [998, 544] on icon at bounding box center [996, 545] width 21 height 14
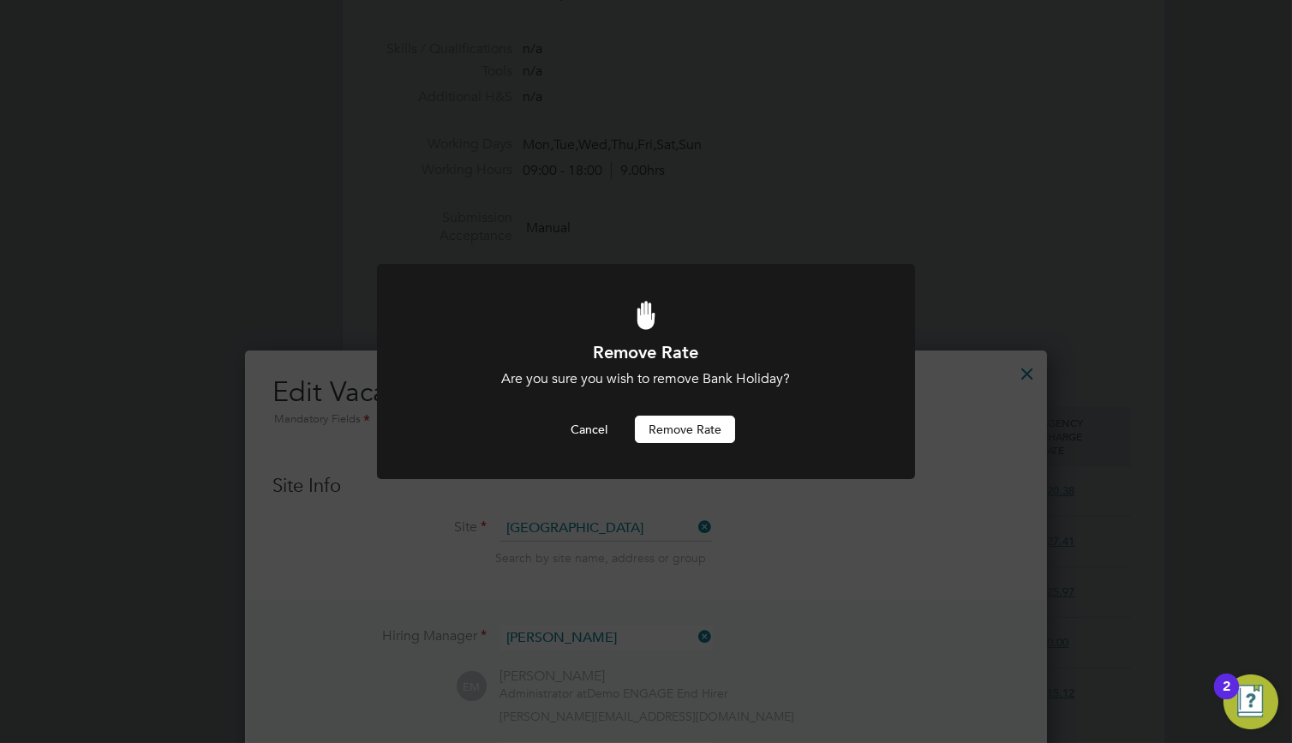
click at [695, 422] on button "Remove rate" at bounding box center [685, 429] width 100 height 27
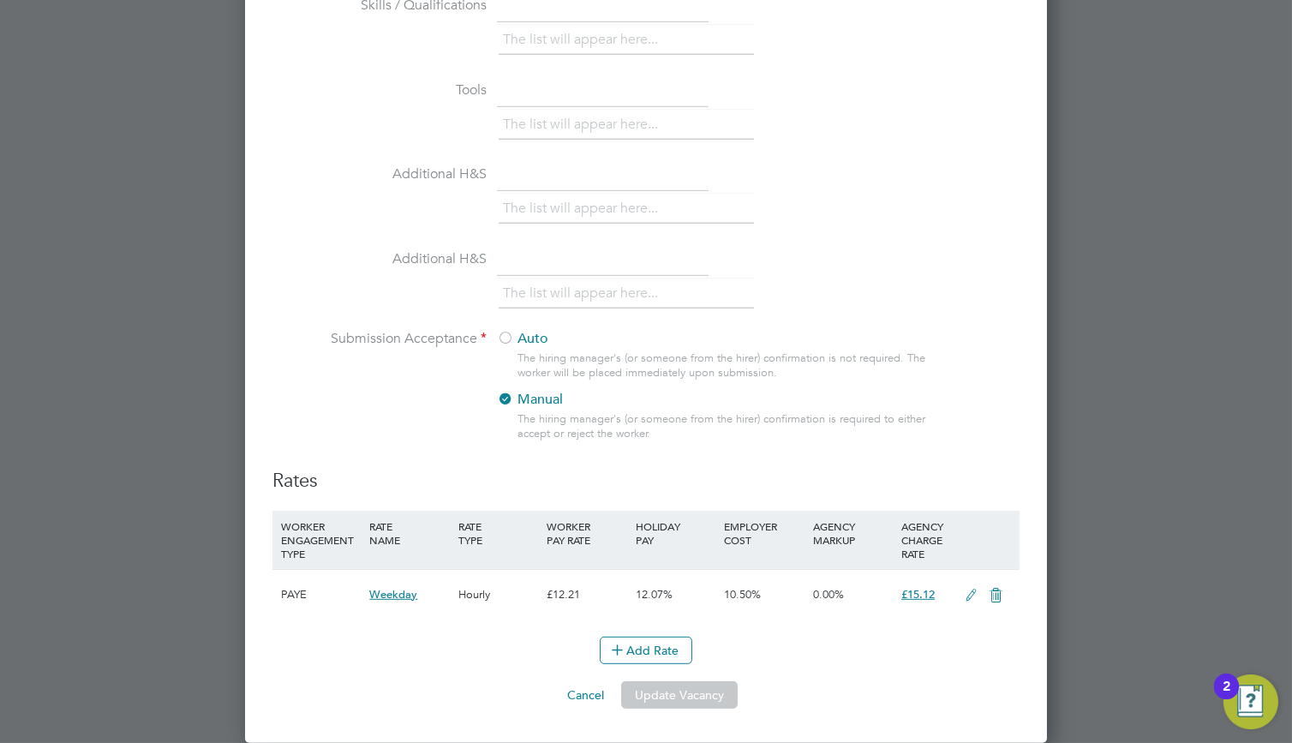
click at [691, 700] on button "Update Vacancy" at bounding box center [679, 694] width 117 height 27
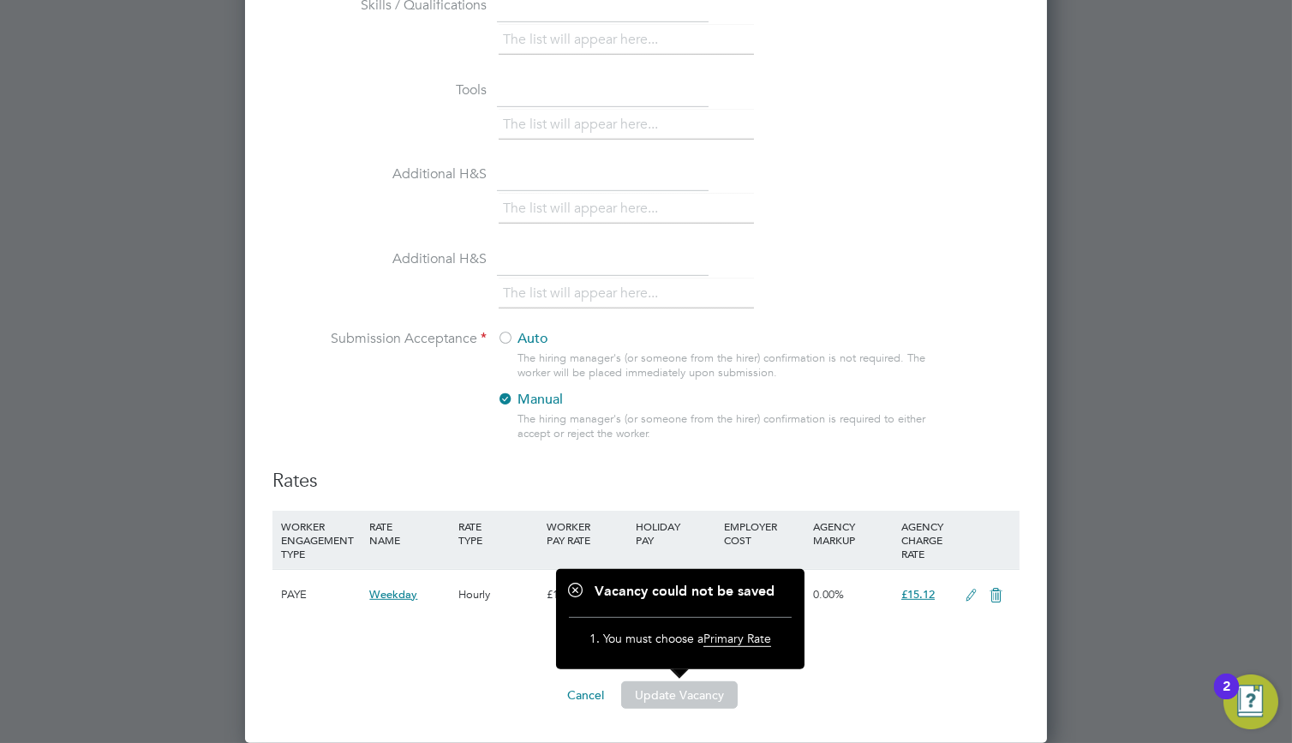
click at [797, 324] on li "Additional H&S The list will appear here..." at bounding box center [646, 287] width 747 height 85
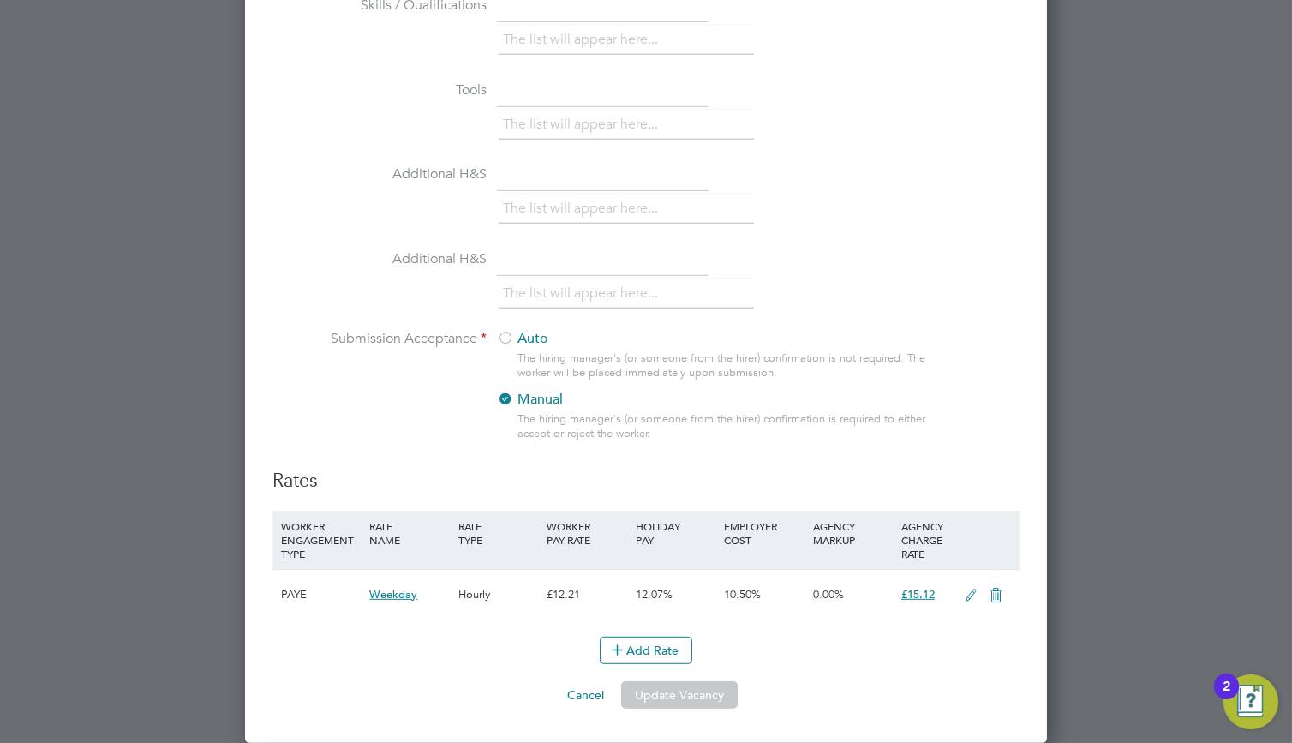
click at [969, 591] on icon at bounding box center [971, 596] width 21 height 14
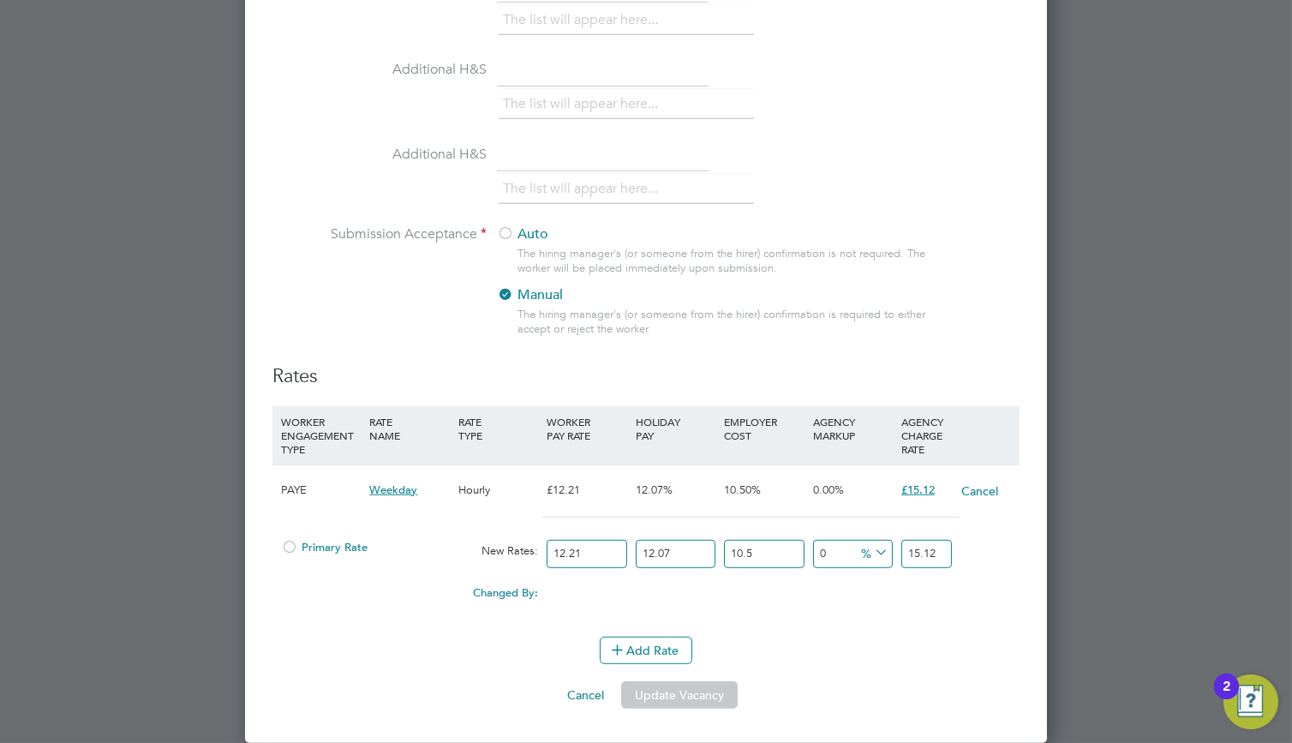
click at [311, 546] on span "Primary Rate" at bounding box center [324, 547] width 87 height 15
click at [698, 690] on button "Update Vacancy" at bounding box center [679, 694] width 117 height 27
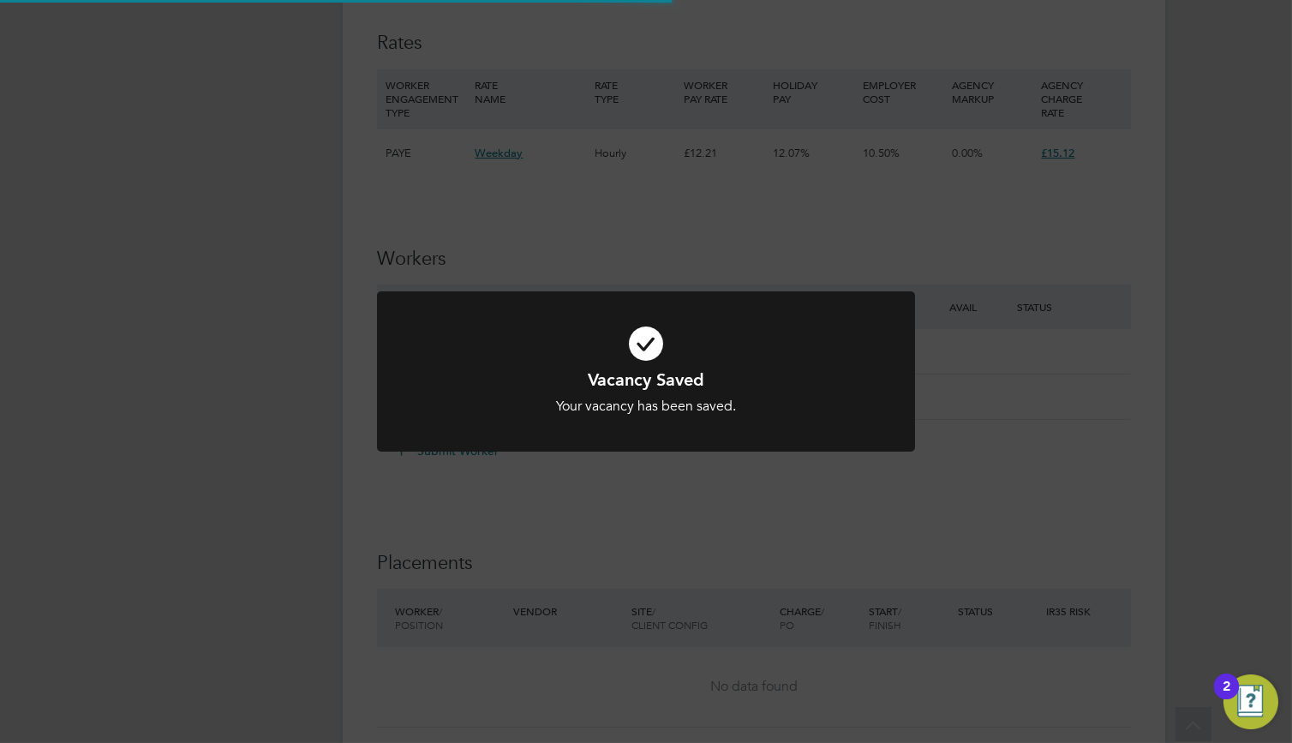
click at [698, 350] on icon at bounding box center [646, 343] width 446 height 67
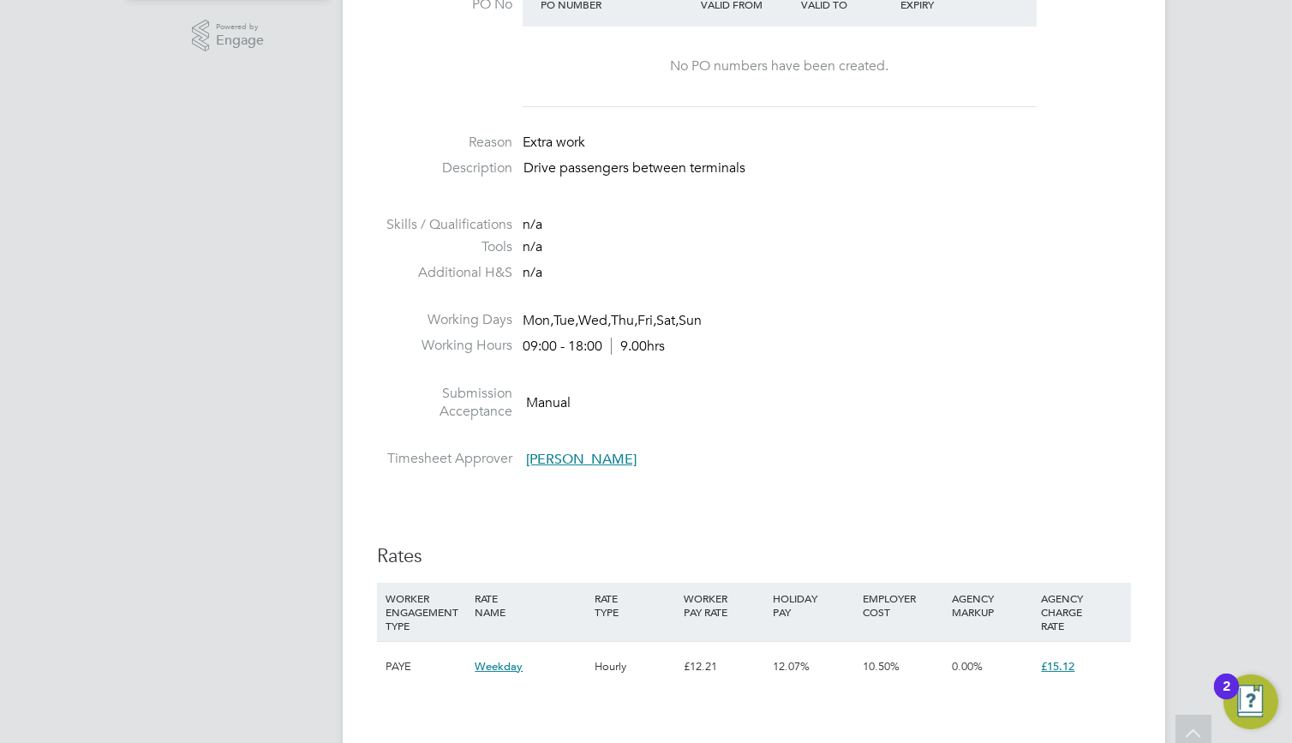
scroll to position [771, 0]
